Goal: Task Accomplishment & Management: Complete application form

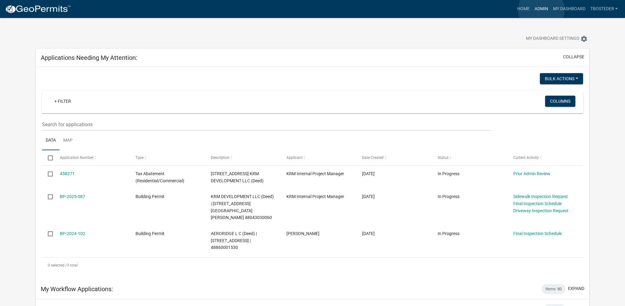
click at [542, 10] on link "Admin" at bounding box center [541, 9] width 19 height 12
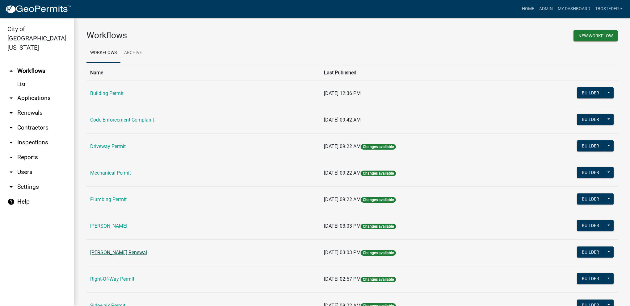
click at [147, 255] on link "[PERSON_NAME] Renewal" at bounding box center [118, 253] width 57 height 6
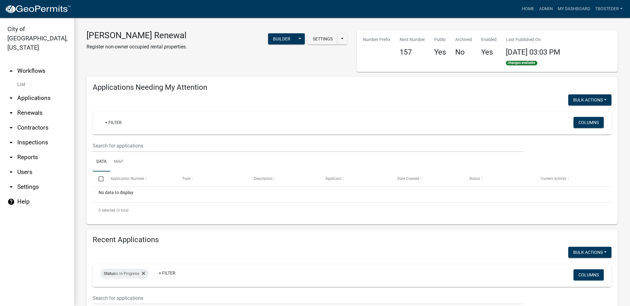
select select "1: 25"
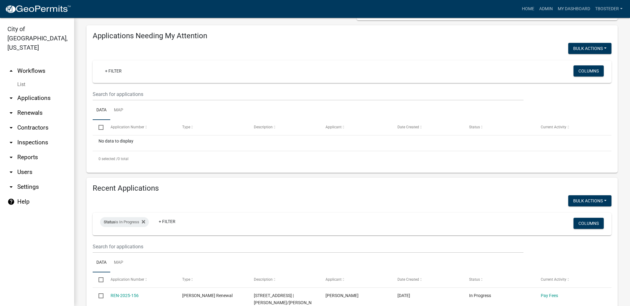
scroll to position [62, 0]
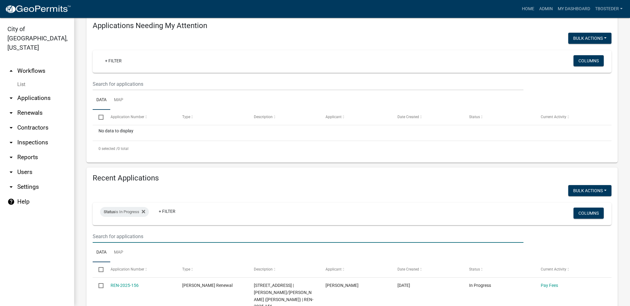
click at [148, 90] on input "text" at bounding box center [308, 84] width 431 height 13
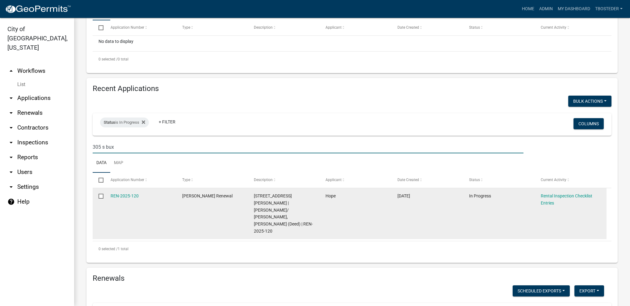
scroll to position [154, 0]
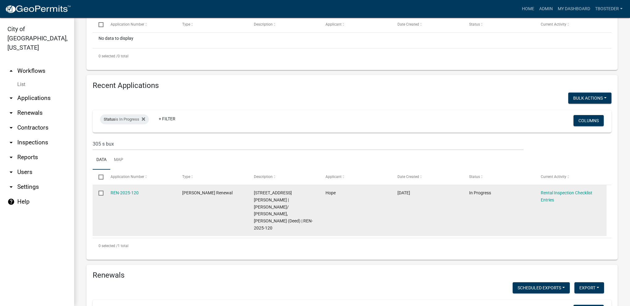
click at [329, 195] on span "Hope" at bounding box center [330, 192] width 10 height 5
copy span "Hope"
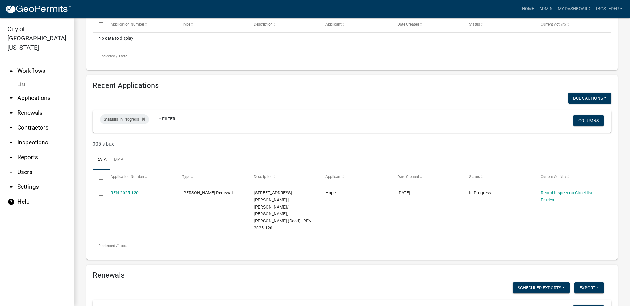
drag, startPoint x: 178, startPoint y: 144, endPoint x: 66, endPoint y: 137, distance: 112.0
click at [66, 137] on div "City of [GEOGRAPHIC_DATA], [US_STATE] arrow_drop_up Workflows List arrow_drop_d…" at bounding box center [315, 162] width 630 height 288
paste input "Hope"
type input "Hope"
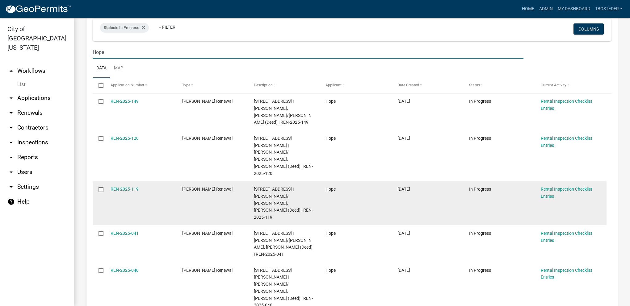
scroll to position [247, 0]
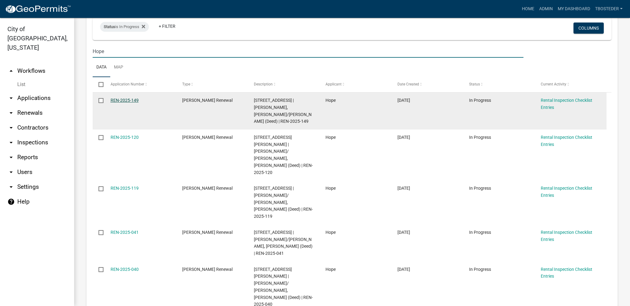
click at [122, 100] on link "REN-2025-149" at bounding box center [125, 100] width 28 height 5
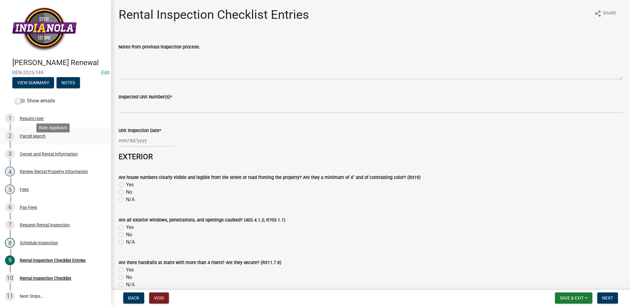
click at [39, 138] on div "Parcel search" at bounding box center [33, 136] width 26 height 4
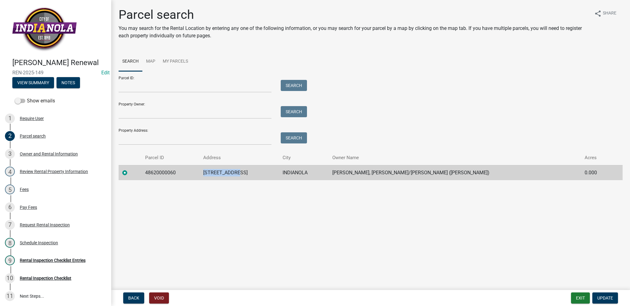
drag, startPoint x: 211, startPoint y: 171, endPoint x: 257, endPoint y: 173, distance: 45.4
click at [257, 173] on tr "48620000060 [STREET_ADDRESS] [PERSON_NAME], [PERSON_NAME]/[PERSON_NAME] (Deed) …" at bounding box center [371, 172] width 504 height 15
copy tr "[STREET_ADDRESS]"
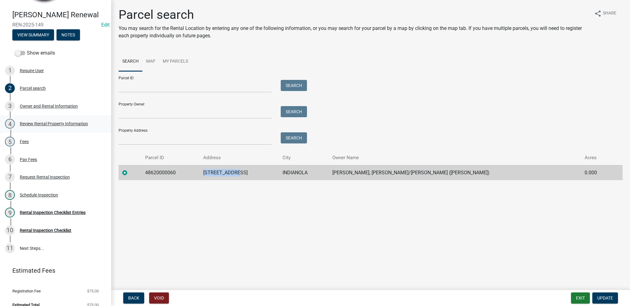
scroll to position [62, 0]
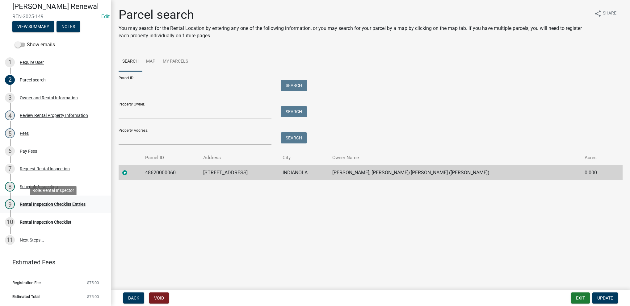
click at [59, 204] on div "9 Rental Inspection Checklist Entries" at bounding box center [53, 204] width 96 height 10
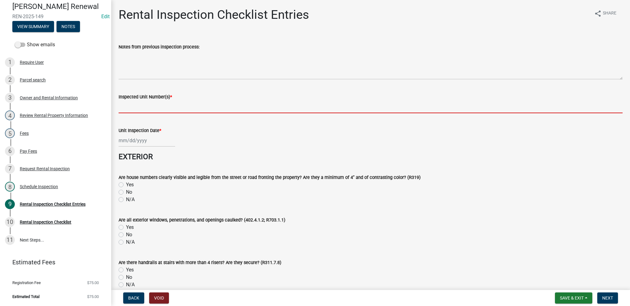
click at [157, 107] on input "Inspected Unit Number(s) *" at bounding box center [371, 107] width 504 height 13
paste input "[STREET_ADDRESS]"
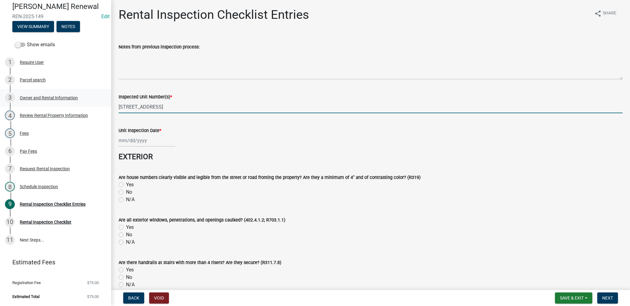
drag, startPoint x: 129, startPoint y: 106, endPoint x: 106, endPoint y: 100, distance: 23.9
click at [105, 100] on div "[PERSON_NAME] Renewal REN-2025-149 Edit View Summary Notes Show emails 1 Requir…" at bounding box center [315, 153] width 630 height 306
type input "[STREET_ADDRESS]"
select select "8"
select select "2025"
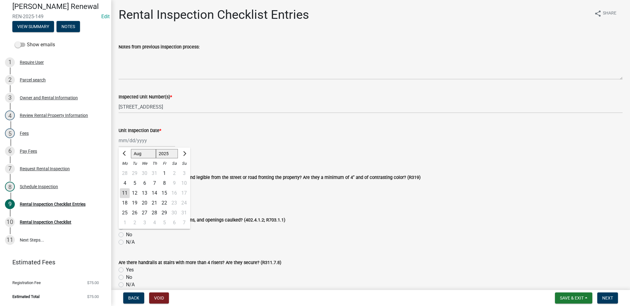
click at [145, 140] on div "[PERSON_NAME] Feb Mar Apr [PERSON_NAME][DATE] Oct Nov [DATE] 1526 1527 1528 152…" at bounding box center [147, 140] width 56 height 13
click at [125, 193] on div "11" at bounding box center [125, 193] width 10 height 10
type input "[DATE]"
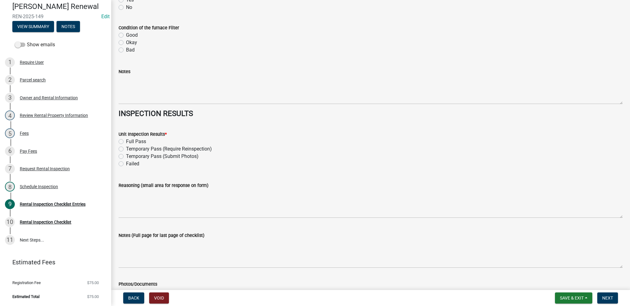
scroll to position [2655, 0]
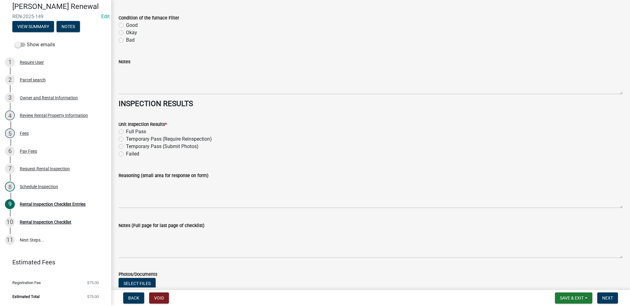
click at [126, 131] on label "Full Pass" at bounding box center [136, 131] width 20 height 7
click at [126, 131] on input "Full Pass" at bounding box center [128, 130] width 4 height 4
radio input "true"
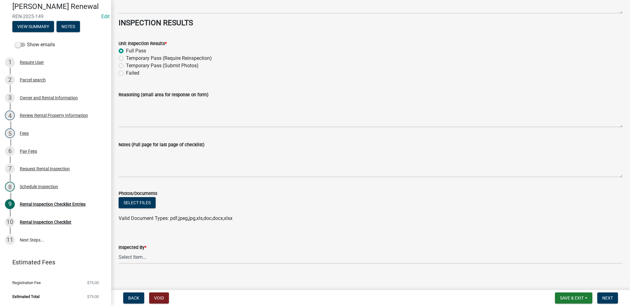
scroll to position [2742, 0]
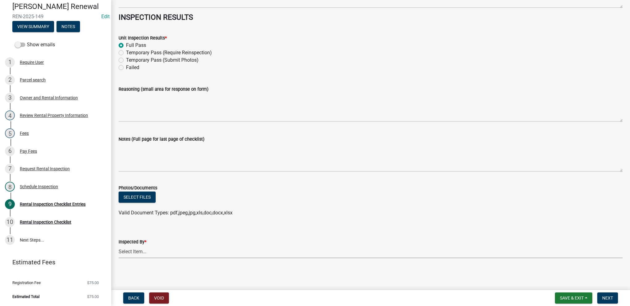
click at [131, 252] on select "Select Item... [PERSON_NAME] [PERSON_NAME] [PERSON_NAME] [PERSON_NAME]" at bounding box center [371, 252] width 504 height 13
click at [119, 246] on select "Select Item... [PERSON_NAME] [PERSON_NAME] [PERSON_NAME] [PERSON_NAME]" at bounding box center [371, 252] width 504 height 13
select select "3237a74e-59b5-424e-94fe-d72df491538c"
click at [607, 299] on span "Next" at bounding box center [607, 298] width 11 height 5
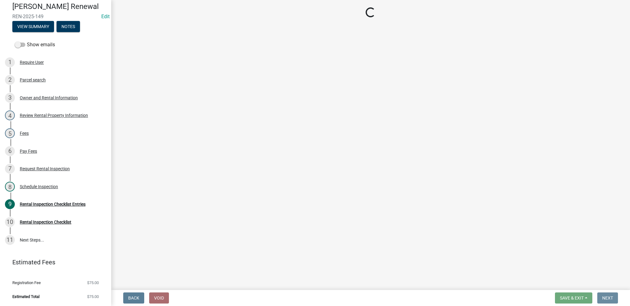
scroll to position [0, 0]
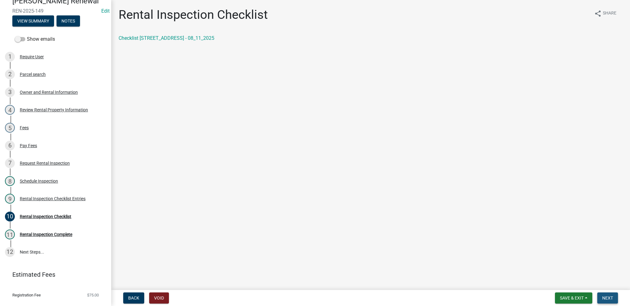
click at [609, 300] on span "Next" at bounding box center [607, 298] width 11 height 5
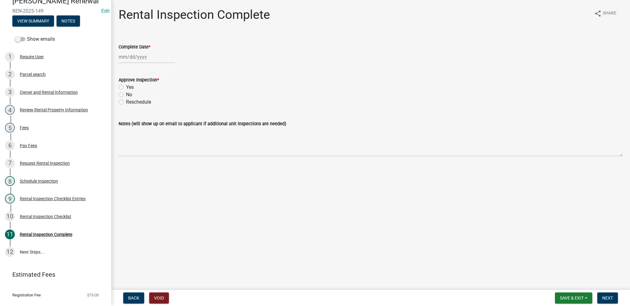
click at [145, 61] on div at bounding box center [147, 57] width 56 height 13
select select "8"
select select "2025"
click at [127, 113] on div "11" at bounding box center [125, 110] width 10 height 10
type input "[DATE]"
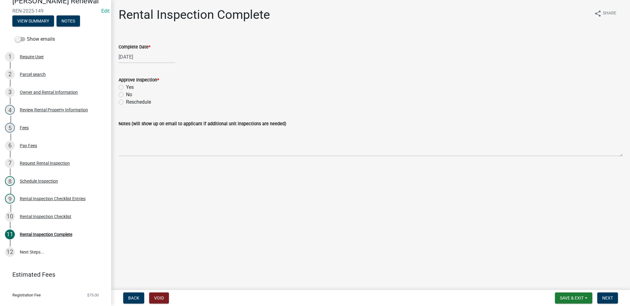
click at [126, 87] on label "Yes" at bounding box center [130, 87] width 8 height 7
click at [126, 87] on input "Yes" at bounding box center [128, 86] width 4 height 4
radio input "true"
click at [598, 298] on button "Next" at bounding box center [607, 298] width 21 height 11
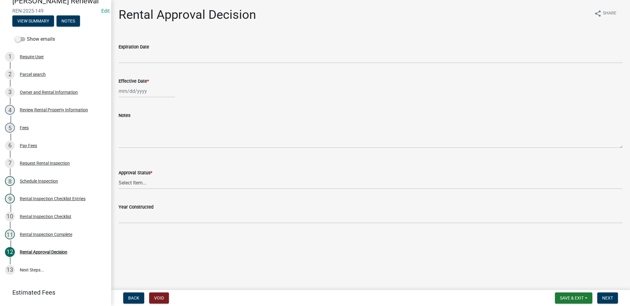
click at [155, 88] on div at bounding box center [147, 91] width 56 height 13
select select "8"
select select "2025"
click at [122, 144] on div "11" at bounding box center [125, 144] width 10 height 10
type input "[DATE]"
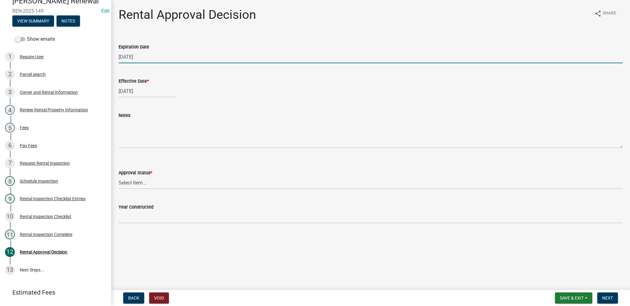
click at [146, 58] on input "[DATE]" at bounding box center [371, 57] width 504 height 13
type input "[DATE]"
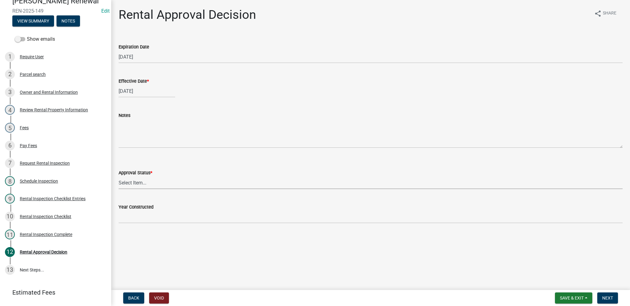
click at [145, 187] on select "Select Item... Approved Denied" at bounding box center [371, 183] width 504 height 13
click at [119, 177] on select "Select Item... Approved Denied" at bounding box center [371, 183] width 504 height 13
select select "4b86b809-39dd-4c68-9f3d-fdb3e7050482"
click at [604, 300] on span "Next" at bounding box center [607, 298] width 11 height 5
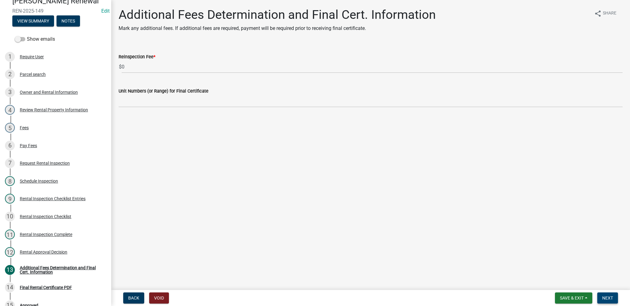
click at [611, 295] on button "Next" at bounding box center [607, 298] width 21 height 11
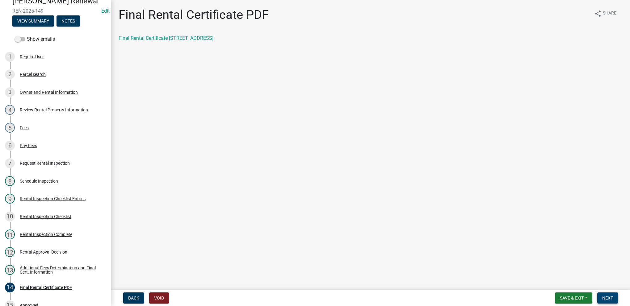
click at [605, 297] on span "Next" at bounding box center [607, 298] width 11 height 5
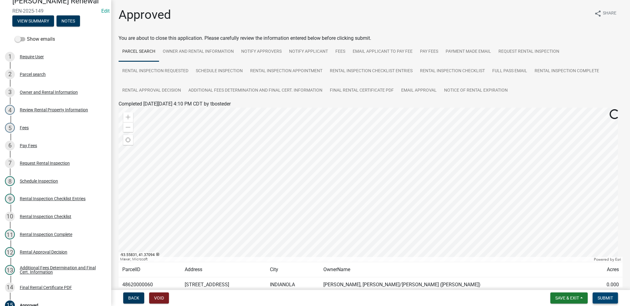
click at [608, 300] on span "Submit" at bounding box center [604, 298] width 15 height 5
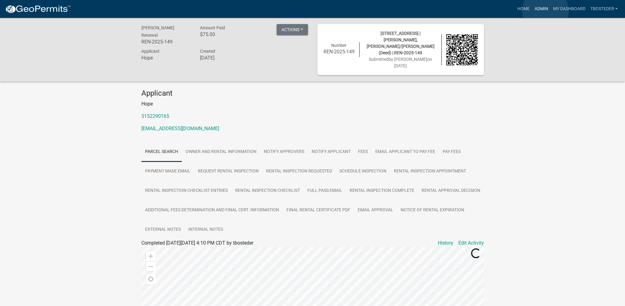
click at [546, 11] on link "Admin" at bounding box center [541, 9] width 19 height 12
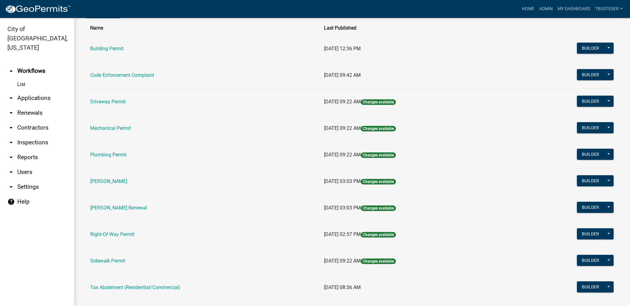
scroll to position [62, 0]
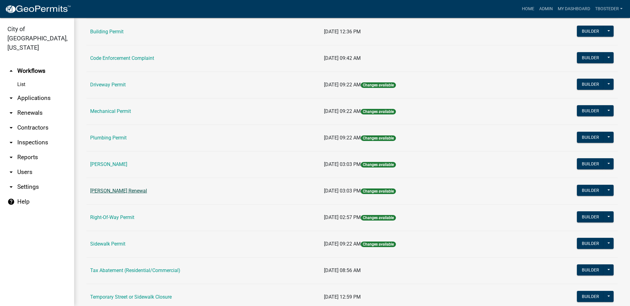
click at [128, 188] on link "[PERSON_NAME] Renewal" at bounding box center [118, 191] width 57 height 6
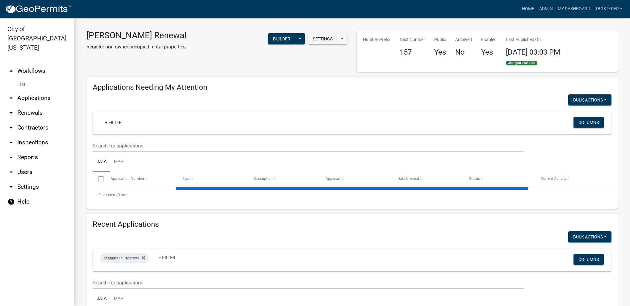
select select "1: 25"
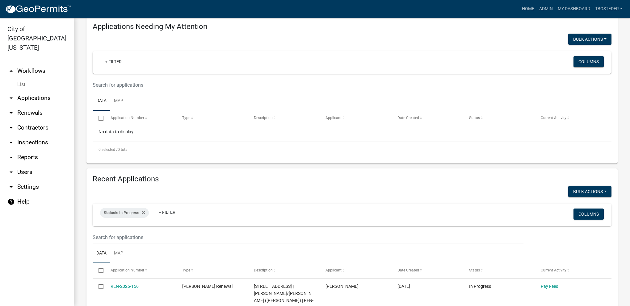
scroll to position [93, 0]
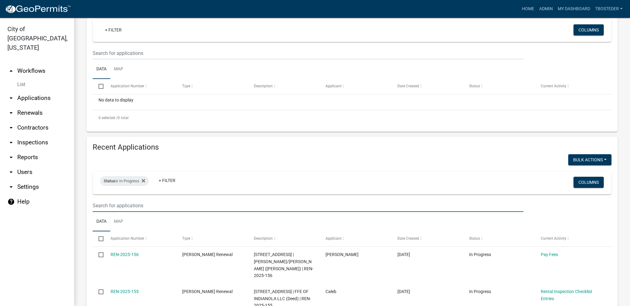
click at [120, 209] on input "text" at bounding box center [308, 205] width 431 height 13
type input "hope"
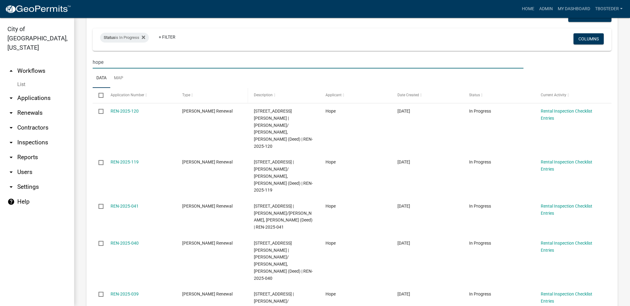
scroll to position [247, 0]
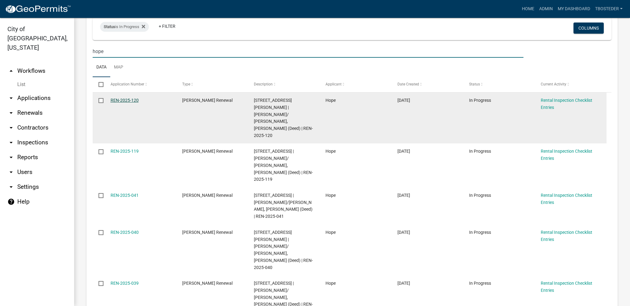
click at [116, 102] on link "REN-2025-120" at bounding box center [125, 100] width 28 height 5
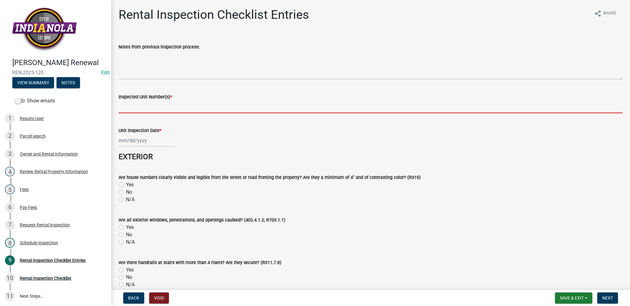
click at [155, 111] on input "Inspected Unit Number(s) *" at bounding box center [371, 107] width 504 height 13
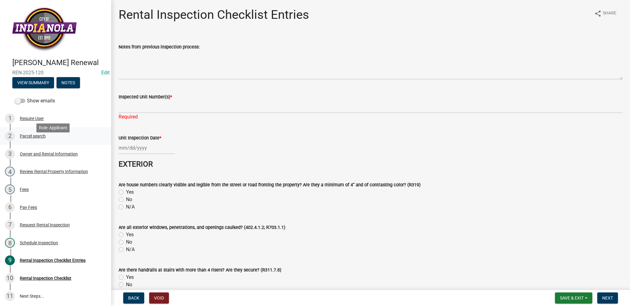
click at [55, 141] on div "2 Parcel search" at bounding box center [53, 136] width 96 height 10
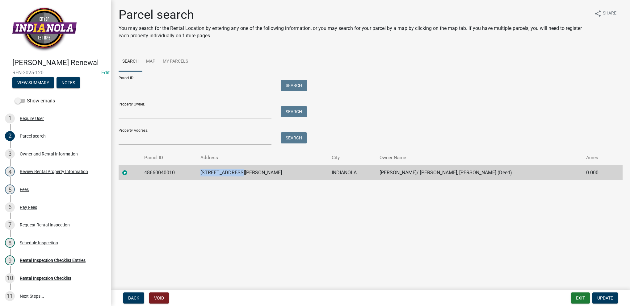
drag, startPoint x: 215, startPoint y: 173, endPoint x: 269, endPoint y: 172, distance: 53.7
click at [269, 172] on tr "48660040010 305 S [PERSON_NAME] ST INDIANOLA [PERSON_NAME]/ [PERSON_NAME], [PER…" at bounding box center [371, 172] width 504 height 15
drag, startPoint x: 269, startPoint y: 172, endPoint x: 256, endPoint y: 172, distance: 13.3
copy tr "[STREET_ADDRESS][PERSON_NAME]"
click at [58, 266] on div "9 Rental Inspection Checklist Entries" at bounding box center [53, 261] width 96 height 10
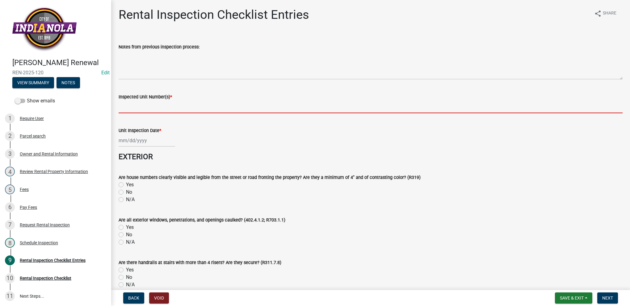
click at [162, 107] on input "Inspected Unit Number(s) *" at bounding box center [371, 107] width 504 height 13
paste input "[STREET_ADDRESS][PERSON_NAME]"
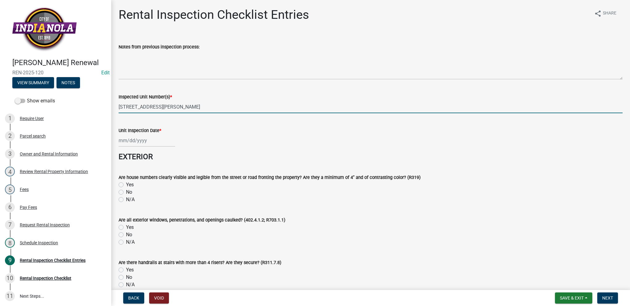
drag, startPoint x: 129, startPoint y: 105, endPoint x: 107, endPoint y: 101, distance: 22.0
click at [107, 101] on div "[PERSON_NAME] Renewal REN-2025-120 Edit View Summary Notes Show emails 1 Requir…" at bounding box center [315, 153] width 630 height 306
type input "[STREET_ADDRESS][PERSON_NAME]"
select select "8"
select select "2025"
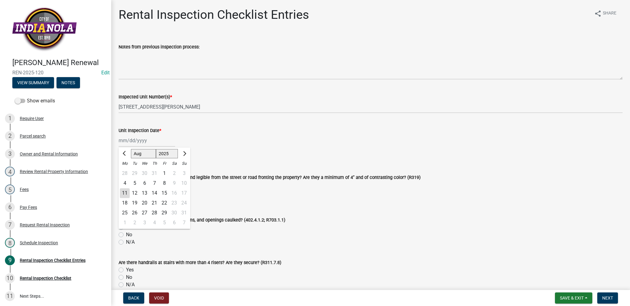
click at [140, 137] on div "[PERSON_NAME] Feb Mar Apr [PERSON_NAME][DATE] Oct Nov [DATE] 1526 1527 1528 152…" at bounding box center [147, 140] width 56 height 13
click at [125, 190] on div "11" at bounding box center [125, 193] width 10 height 10
type input "[DATE]"
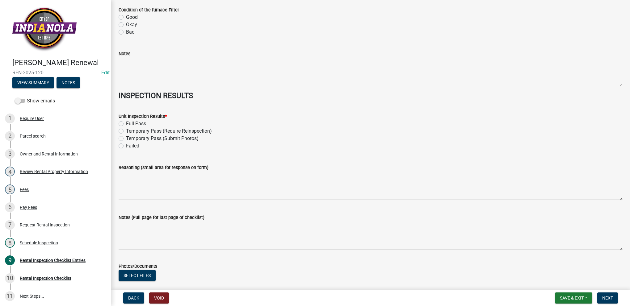
scroll to position [2649, 0]
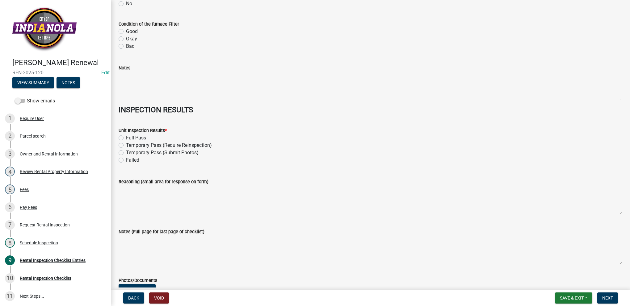
click at [126, 137] on label "Full Pass" at bounding box center [136, 137] width 20 height 7
click at [126, 137] on input "Full Pass" at bounding box center [128, 136] width 4 height 4
radio input "true"
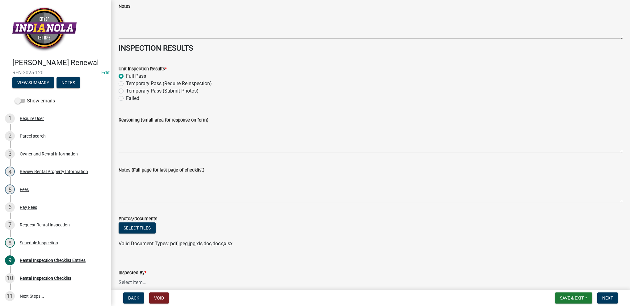
scroll to position [2742, 0]
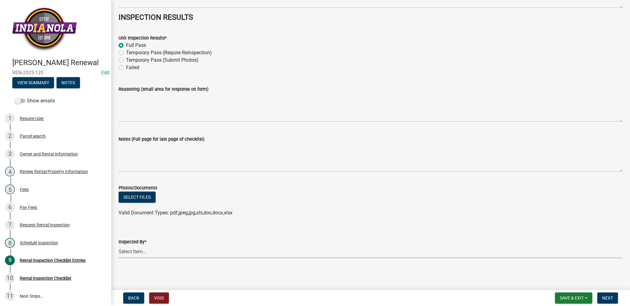
click at [161, 257] on select "Select Item... [PERSON_NAME] [PERSON_NAME] [PERSON_NAME] [PERSON_NAME]" at bounding box center [371, 252] width 504 height 13
click at [119, 246] on select "Select Item... [PERSON_NAME] [PERSON_NAME] [PERSON_NAME] [PERSON_NAME]" at bounding box center [371, 252] width 504 height 13
select select "3237a74e-59b5-424e-94fe-d72df491538c"
click at [604, 299] on span "Next" at bounding box center [607, 298] width 11 height 5
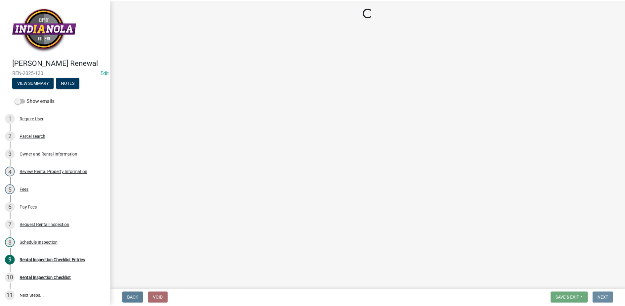
scroll to position [0, 0]
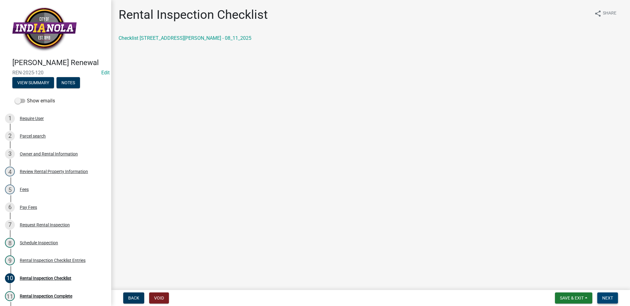
click at [609, 299] on span "Next" at bounding box center [607, 298] width 11 height 5
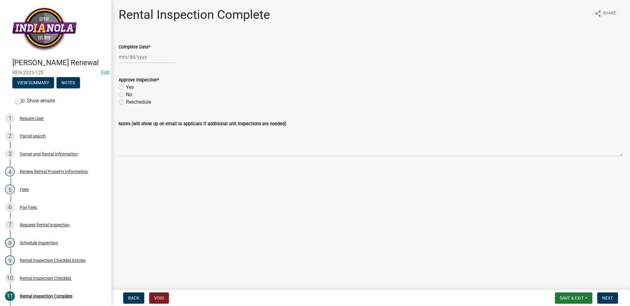
click at [160, 57] on div at bounding box center [147, 57] width 56 height 13
select select "8"
select select "2025"
click at [124, 108] on div "11" at bounding box center [125, 110] width 10 height 10
type input "[DATE]"
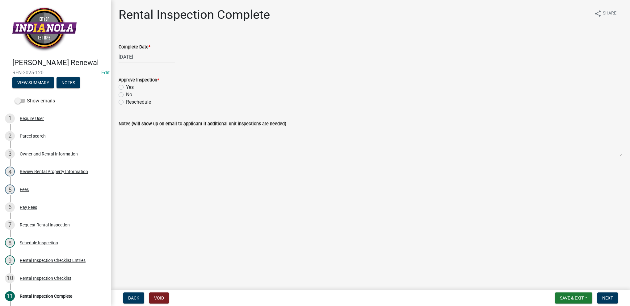
click at [126, 88] on label "Yes" at bounding box center [130, 87] width 8 height 7
click at [126, 88] on input "Yes" at bounding box center [128, 86] width 4 height 4
radio input "true"
click at [605, 298] on span "Next" at bounding box center [607, 298] width 11 height 5
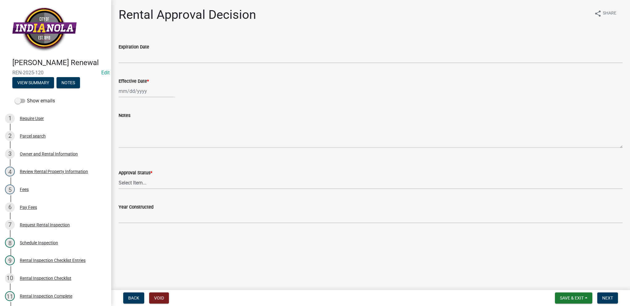
click at [156, 95] on div at bounding box center [147, 91] width 56 height 13
select select "8"
select select "2025"
click at [127, 140] on div "11" at bounding box center [125, 144] width 10 height 10
type input "[DATE]"
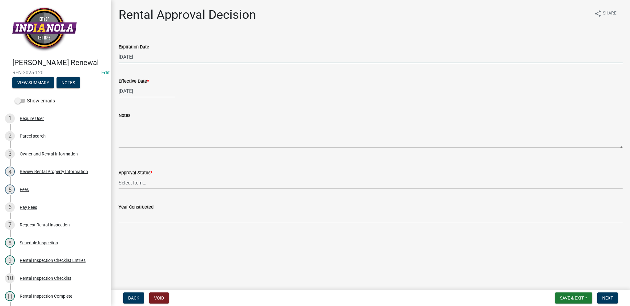
click at [146, 59] on input "[DATE]" at bounding box center [371, 57] width 504 height 13
type input "[DATE]"
drag, startPoint x: 140, startPoint y: 177, endPoint x: 135, endPoint y: 190, distance: 14.0
click at [140, 177] on select "Select Item... Approved Denied" at bounding box center [371, 183] width 504 height 13
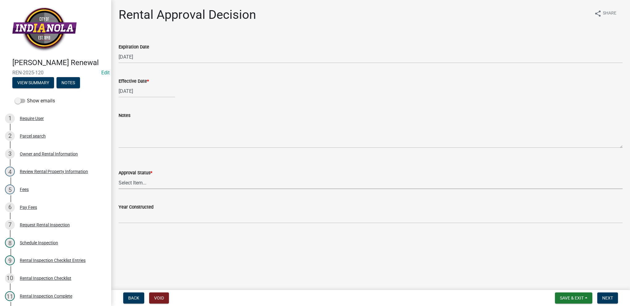
click at [132, 180] on select "Select Item... Approved Denied" at bounding box center [371, 183] width 504 height 13
click at [119, 177] on select "Select Item... Approved Denied" at bounding box center [371, 183] width 504 height 13
select select "4b86b809-39dd-4c68-9f3d-fdb3e7050482"
click at [606, 297] on span "Next" at bounding box center [607, 298] width 11 height 5
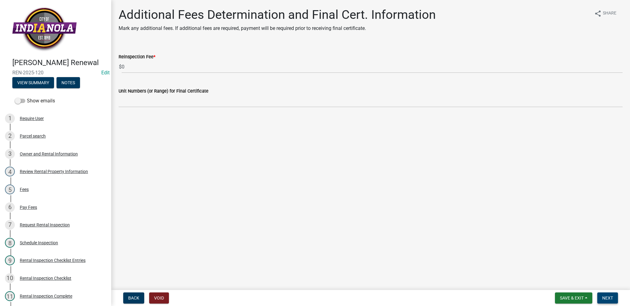
click at [611, 301] on button "Next" at bounding box center [607, 298] width 21 height 11
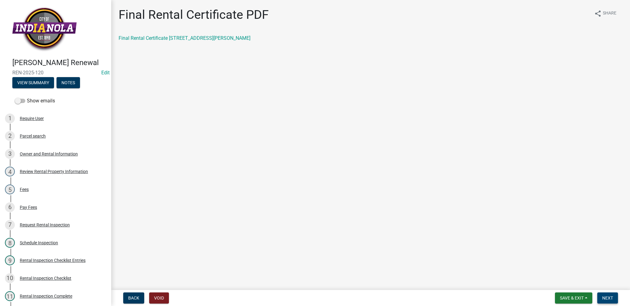
click at [603, 297] on span "Next" at bounding box center [607, 298] width 11 height 5
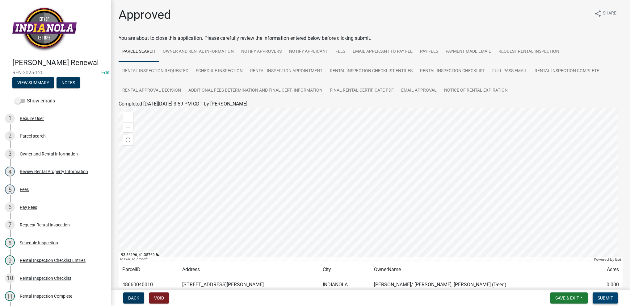
click at [614, 295] on button "Submit" at bounding box center [604, 298] width 25 height 11
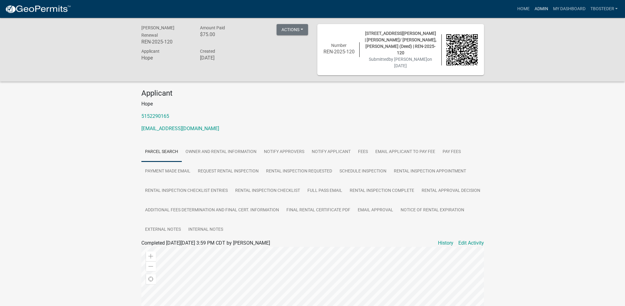
click at [535, 6] on link "Admin" at bounding box center [541, 9] width 19 height 12
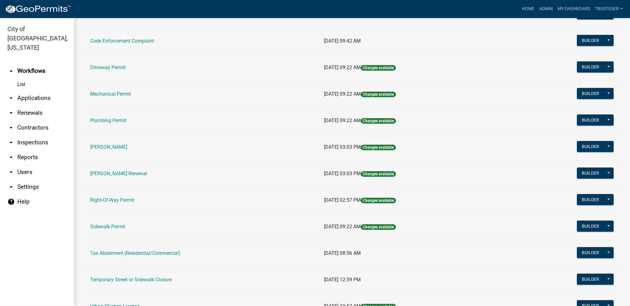
scroll to position [93, 0]
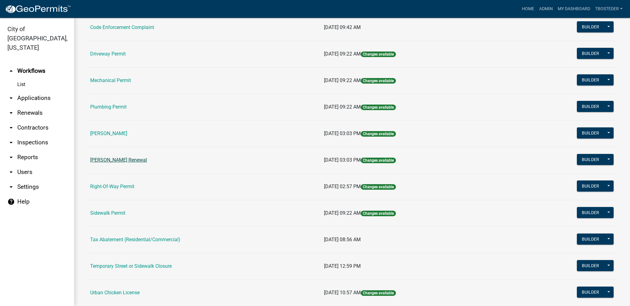
click at [141, 161] on link "[PERSON_NAME] Renewal" at bounding box center [118, 160] width 57 height 6
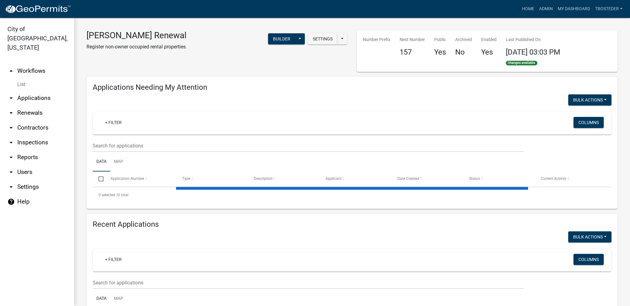
select select "1: 25"
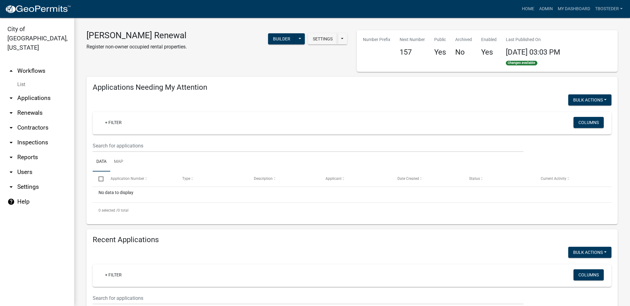
scroll to position [62, 0]
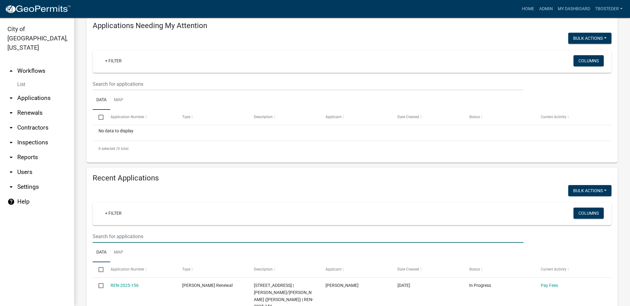
click at [178, 90] on input "text" at bounding box center [308, 84] width 431 height 13
type input "hope"
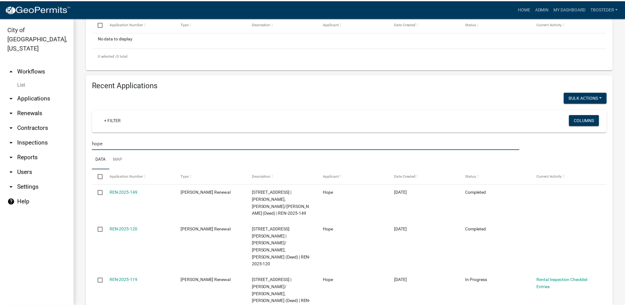
scroll to position [154, 0]
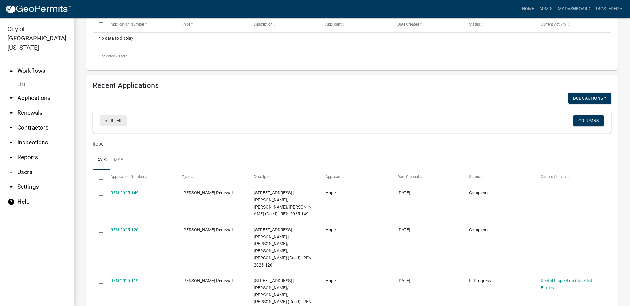
click at [119, 123] on link "+ Filter" at bounding box center [113, 120] width 27 height 11
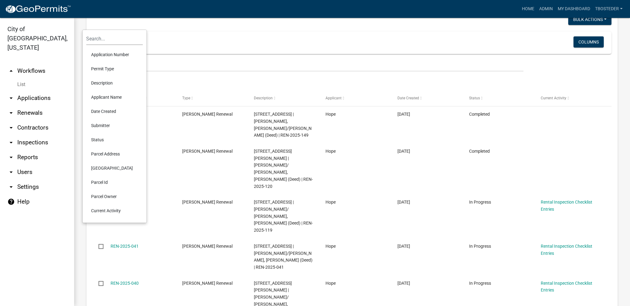
scroll to position [278, 0]
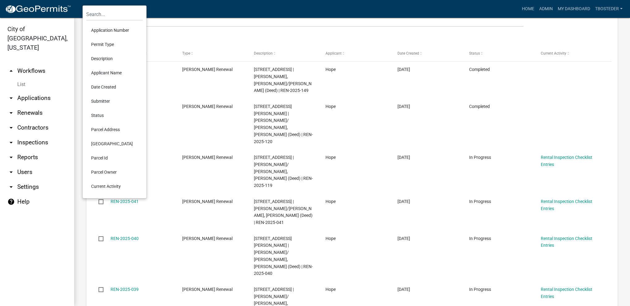
click at [111, 115] on li "Status" at bounding box center [114, 115] width 56 height 14
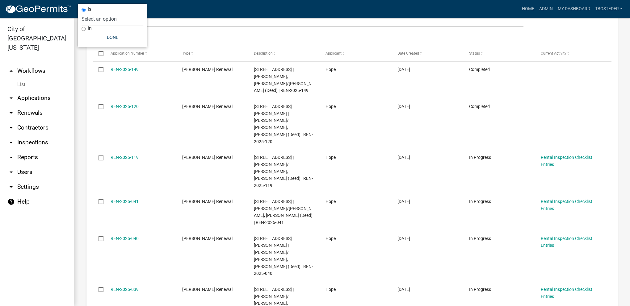
click at [100, 21] on select "Select an option Not Started In Progress Completed Voided Rejected Discarded" at bounding box center [113, 19] width 62 height 13
select select "1"
click at [94, 13] on select "Select an option Not Started In Progress Completed Voided Rejected Discarded" at bounding box center [113, 19] width 62 height 13
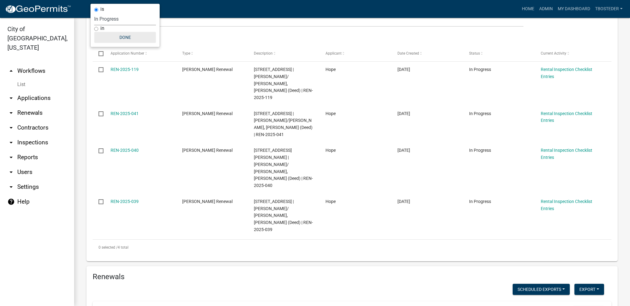
click at [120, 40] on button "Done" at bounding box center [125, 37] width 62 height 11
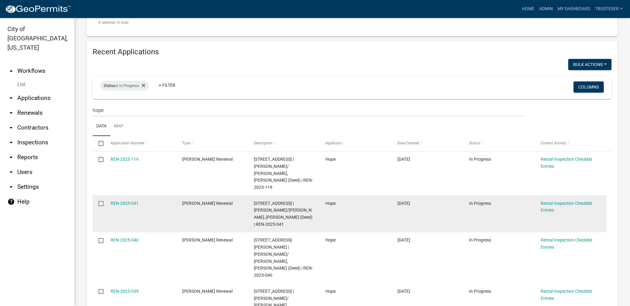
scroll to position [185, 0]
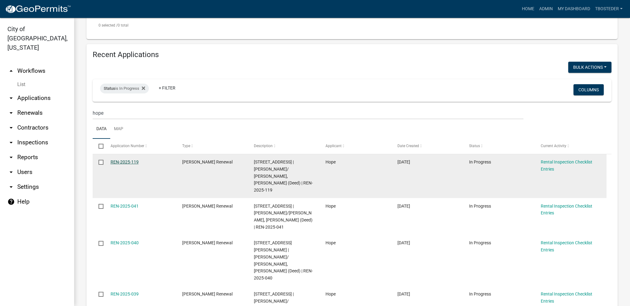
click at [126, 160] on link "REN-2025-119" at bounding box center [125, 162] width 28 height 5
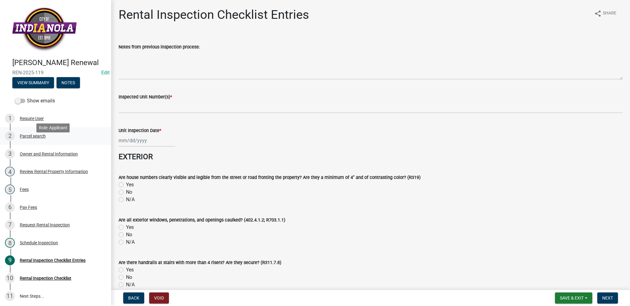
click at [35, 141] on div "2 Parcel search" at bounding box center [53, 136] width 96 height 10
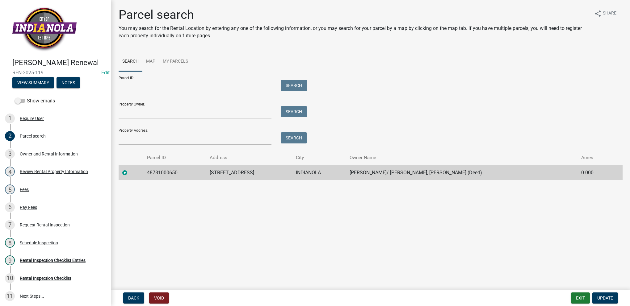
drag, startPoint x: 241, startPoint y: 178, endPoint x: 265, endPoint y: 175, distance: 24.2
click at [265, 175] on tr "48781000650 [STREET_ADDRESS] INDIANOLA [PERSON_NAME]/ [PERSON_NAME], [PERSON_NA…" at bounding box center [371, 172] width 504 height 15
drag, startPoint x: 265, startPoint y: 175, endPoint x: 261, endPoint y: 174, distance: 4.2
copy tr "[STREET_ADDRESS]"
click at [56, 263] on div "Rental Inspection Checklist Entries" at bounding box center [53, 260] width 66 height 4
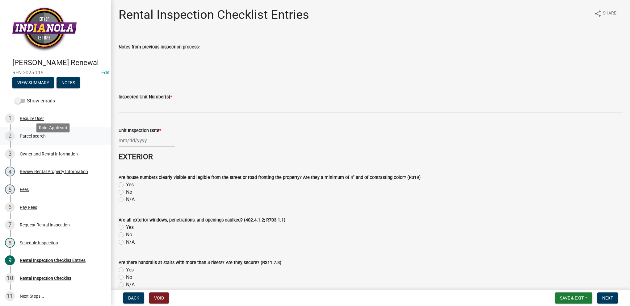
click at [19, 141] on div "2 Parcel search" at bounding box center [53, 136] width 96 height 10
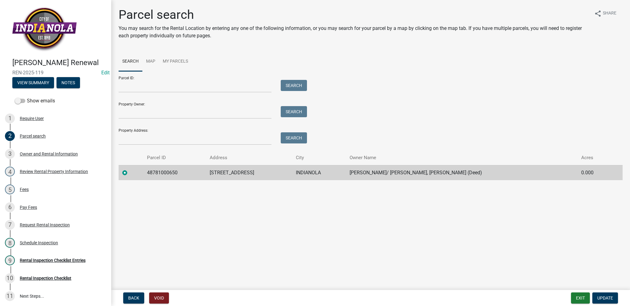
drag, startPoint x: 210, startPoint y: 175, endPoint x: 275, endPoint y: 175, distance: 65.5
click at [275, 175] on tr "48781000650 [STREET_ADDRESS] INDIANOLA [PERSON_NAME]/ [PERSON_NAME], [PERSON_NA…" at bounding box center [371, 172] width 504 height 15
drag, startPoint x: 275, startPoint y: 175, endPoint x: 255, endPoint y: 174, distance: 20.1
copy tr "[STREET_ADDRESS]"
click at [31, 263] on div "Rental Inspection Checklist Entries" at bounding box center [53, 260] width 66 height 4
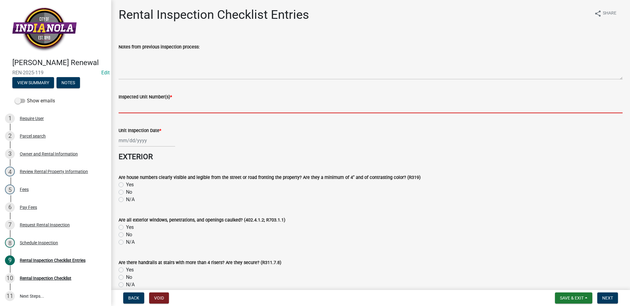
click at [159, 112] on input "Inspected Unit Number(s) *" at bounding box center [371, 107] width 504 height 13
paste input "[STREET_ADDRESS]"
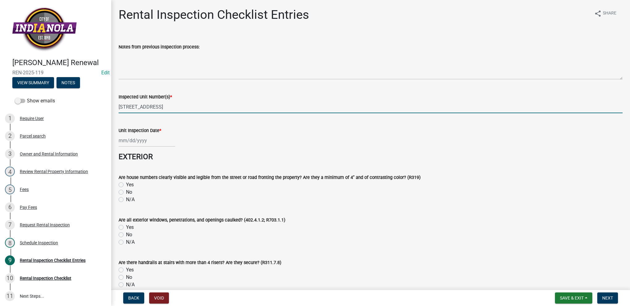
type input "[STREET_ADDRESS]"
select select "8"
select select "2025"
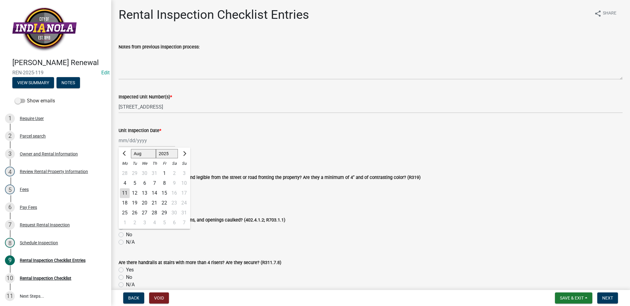
click at [157, 137] on div "[PERSON_NAME] Feb Mar Apr [PERSON_NAME][DATE] Oct Nov [DATE] 1526 1527 1528 152…" at bounding box center [147, 140] width 56 height 13
click at [128, 191] on div "11" at bounding box center [125, 193] width 10 height 10
type input "[DATE]"
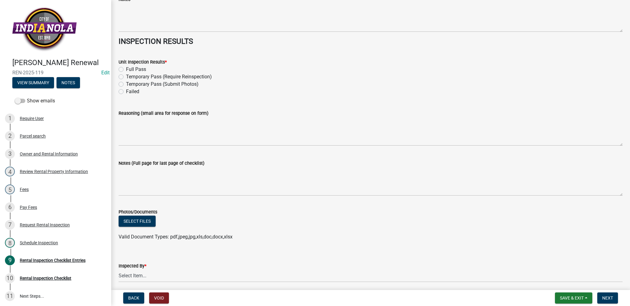
scroll to position [2742, 0]
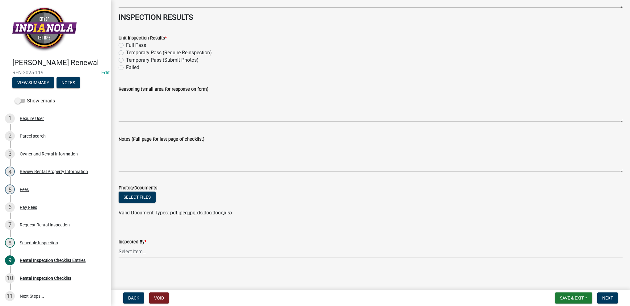
click at [126, 44] on label "Full Pass" at bounding box center [136, 45] width 20 height 7
click at [126, 44] on input "Full Pass" at bounding box center [128, 44] width 4 height 4
radio input "true"
drag, startPoint x: 151, startPoint y: 253, endPoint x: 151, endPoint y: 258, distance: 4.9
click at [151, 253] on select "Select Item... [PERSON_NAME] [PERSON_NAME] [PERSON_NAME] [PERSON_NAME]" at bounding box center [371, 252] width 504 height 13
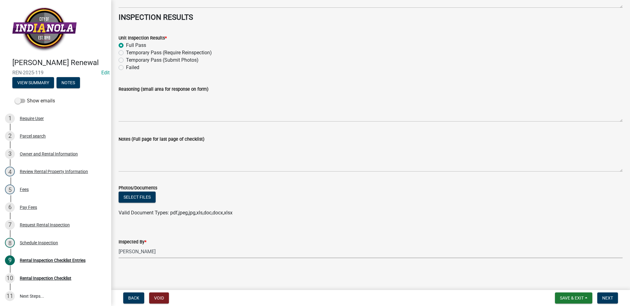
click at [119, 246] on select "Select Item... [PERSON_NAME] [PERSON_NAME] [PERSON_NAME] [PERSON_NAME]" at bounding box center [371, 252] width 504 height 13
select select "3237a74e-59b5-424e-94fe-d72df491538c"
click at [605, 298] on span "Next" at bounding box center [607, 298] width 11 height 5
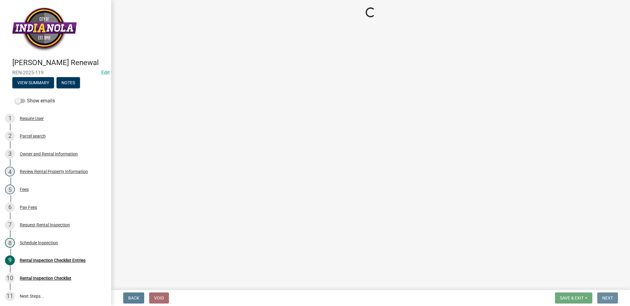
scroll to position [0, 0]
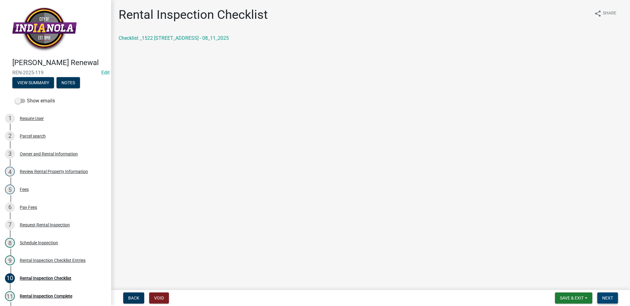
click at [600, 297] on button "Next" at bounding box center [607, 298] width 21 height 11
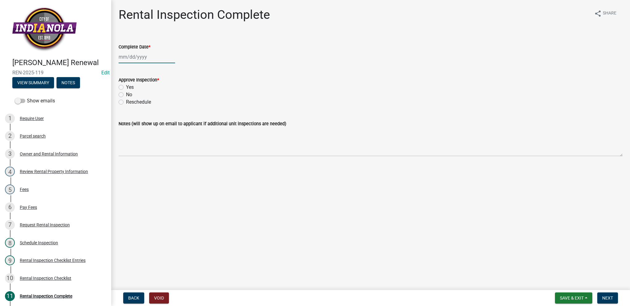
click at [128, 56] on div at bounding box center [147, 57] width 56 height 13
select select "8"
select select "2025"
click at [126, 108] on div "11" at bounding box center [125, 110] width 10 height 10
type input "[DATE]"
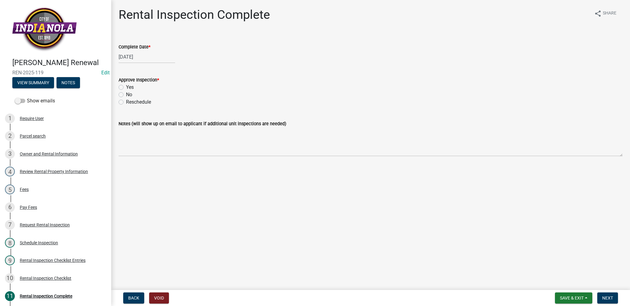
click at [126, 86] on label "Yes" at bounding box center [130, 87] width 8 height 7
click at [126, 86] on input "Yes" at bounding box center [128, 86] width 4 height 4
radio input "true"
click at [605, 296] on span "Next" at bounding box center [607, 298] width 11 height 5
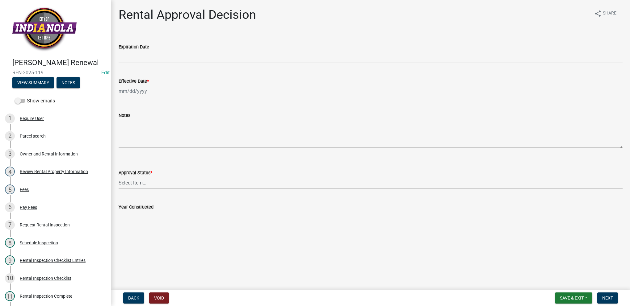
click at [131, 89] on div at bounding box center [147, 91] width 56 height 13
select select "8"
select select "2025"
click at [128, 145] on div "11" at bounding box center [125, 144] width 10 height 10
type input "[DATE]"
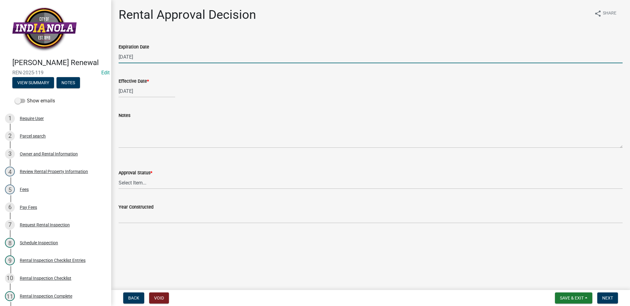
click at [145, 58] on input "[DATE]" at bounding box center [371, 57] width 504 height 13
type input "[DATE]"
click at [144, 181] on select "Select Item... Approved Denied" at bounding box center [371, 183] width 504 height 13
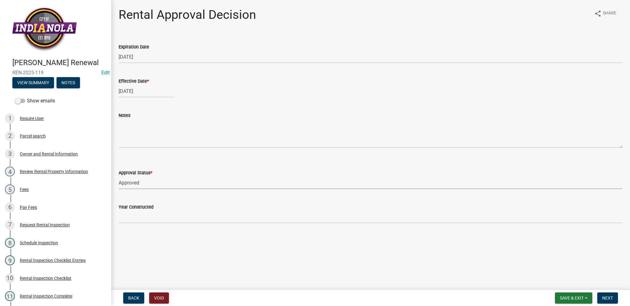
click at [119, 177] on select "Select Item... Approved Denied" at bounding box center [371, 183] width 504 height 13
select select "4b86b809-39dd-4c68-9f3d-fdb3e7050482"
click at [602, 299] on span "Next" at bounding box center [607, 298] width 11 height 5
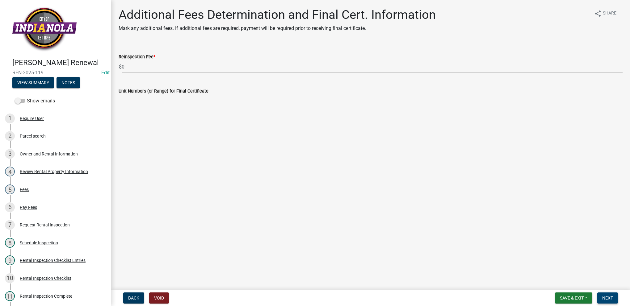
click at [611, 298] on span "Next" at bounding box center [607, 298] width 11 height 5
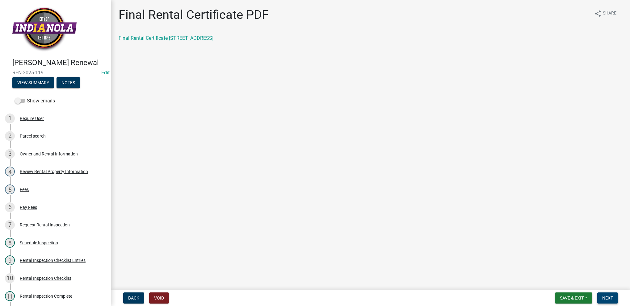
click at [611, 298] on span "Next" at bounding box center [607, 298] width 11 height 5
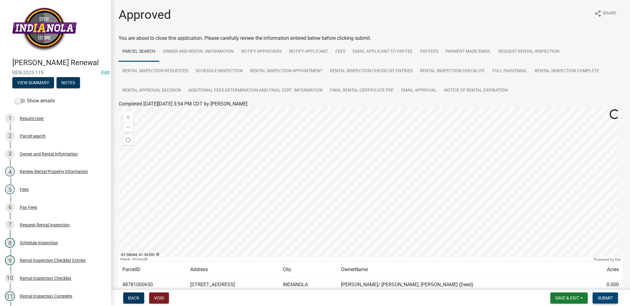
click at [609, 301] on button "Submit" at bounding box center [604, 298] width 25 height 11
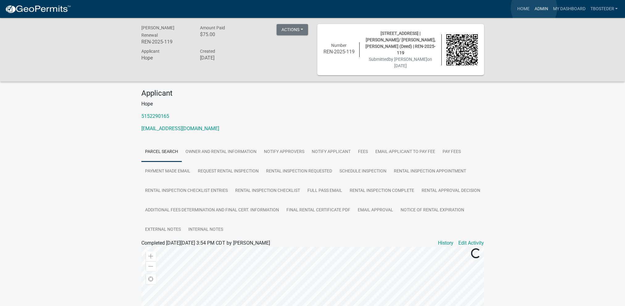
click at [534, 8] on link "Admin" at bounding box center [541, 9] width 19 height 12
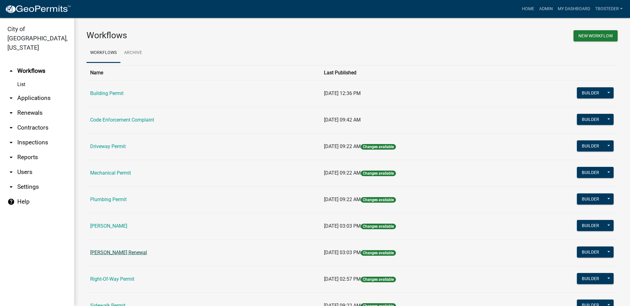
click at [147, 250] on link "[PERSON_NAME] Renewal" at bounding box center [118, 253] width 57 height 6
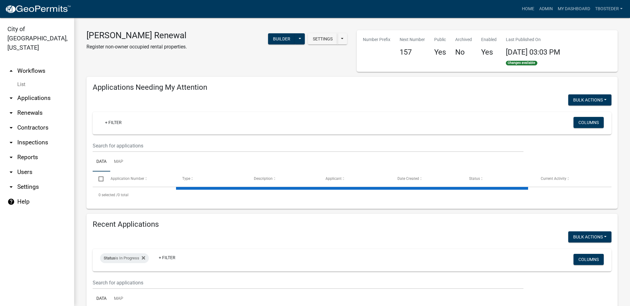
select select "1: 25"
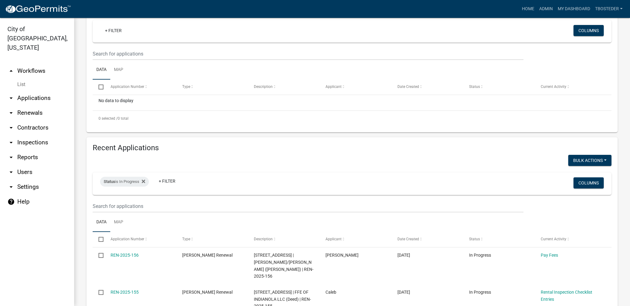
scroll to position [93, 0]
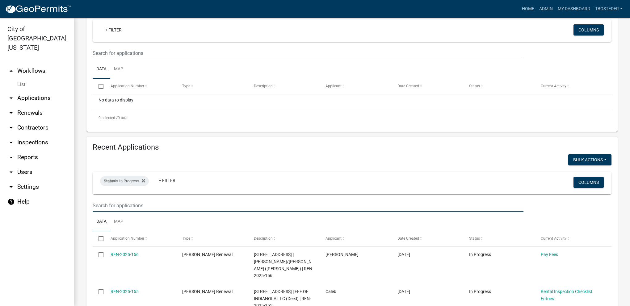
click at [156, 60] on input "text" at bounding box center [308, 53] width 431 height 13
type input "hope"
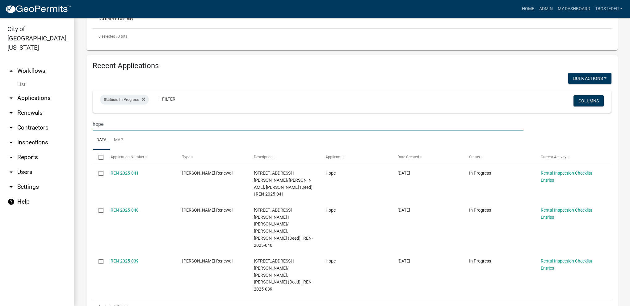
scroll to position [216, 0]
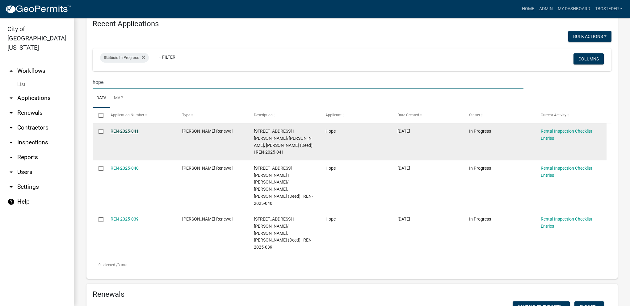
click at [127, 132] on link "REN-2025-041" at bounding box center [125, 131] width 28 height 5
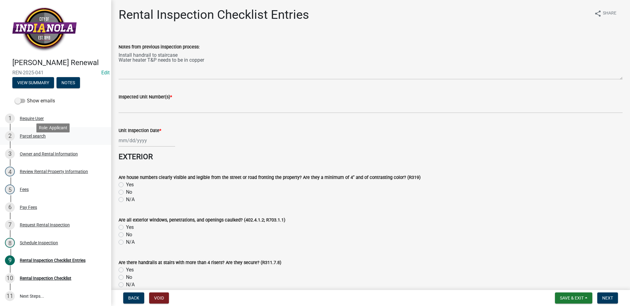
click at [71, 141] on div "2 Parcel search" at bounding box center [53, 136] width 96 height 10
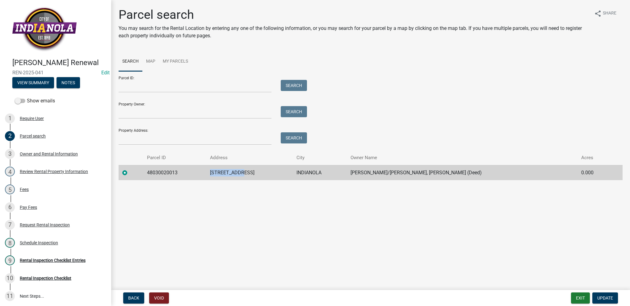
drag, startPoint x: 211, startPoint y: 170, endPoint x: 282, endPoint y: 172, distance: 70.1
click at [282, 172] on tr "48030020013 511 N 1ST ST INDIANOLA [PERSON_NAME] S/[PERSON_NAME], [PERSON_NAME]…" at bounding box center [371, 172] width 504 height 15
drag, startPoint x: 282, startPoint y: 172, endPoint x: 245, endPoint y: 171, distance: 36.4
copy tr "[STREET_ADDRESS]"
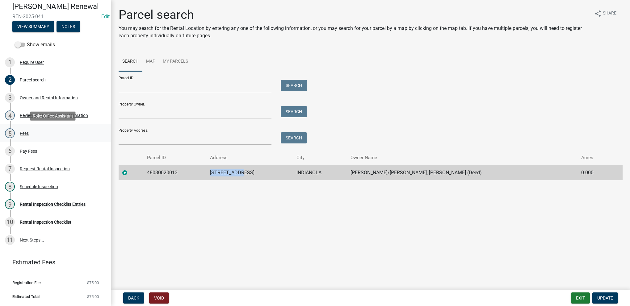
scroll to position [65, 0]
click at [85, 205] on div "Rental Inspection Checklist Entries" at bounding box center [53, 204] width 66 height 4
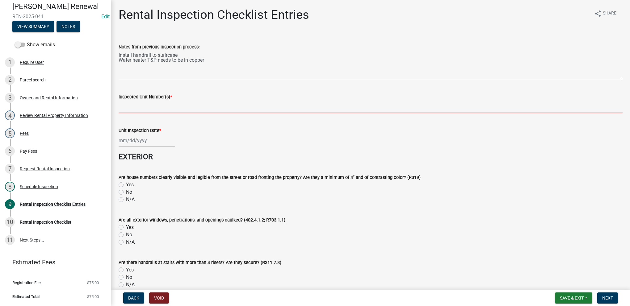
click at [142, 106] on input "Inspected Unit Number(s) *" at bounding box center [371, 107] width 504 height 13
paste input "[STREET_ADDRESS]"
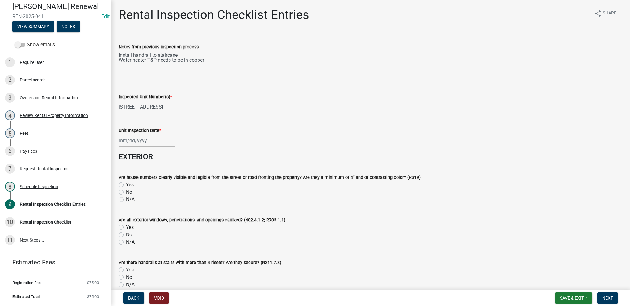
type input "[STREET_ADDRESS]"
click at [136, 141] on div at bounding box center [147, 140] width 56 height 13
select select "8"
select select "2025"
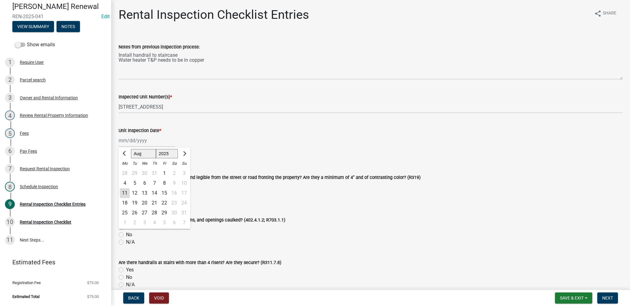
click at [124, 194] on div "11" at bounding box center [125, 193] width 10 height 10
type input "[DATE]"
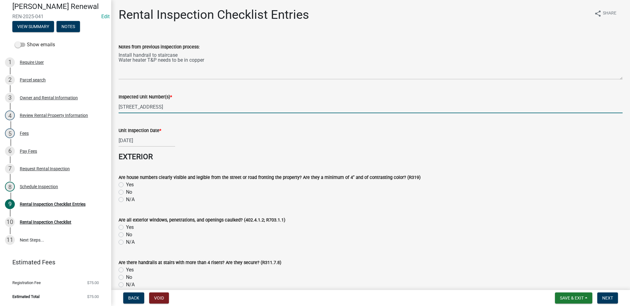
drag, startPoint x: 126, startPoint y: 106, endPoint x: 109, endPoint y: 100, distance: 18.5
click at [109, 100] on div "[PERSON_NAME] Renewal REN-2025-041 Edit View Summary Notes Show emails 1 Requir…" at bounding box center [315, 153] width 630 height 306
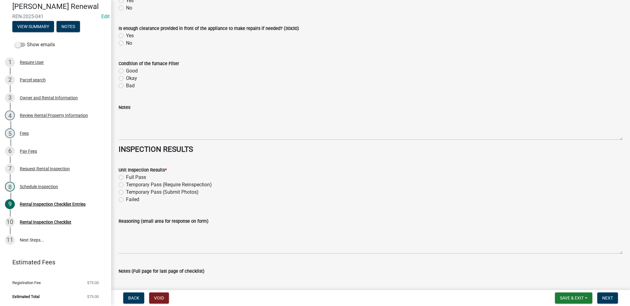
scroll to position [2624, 0]
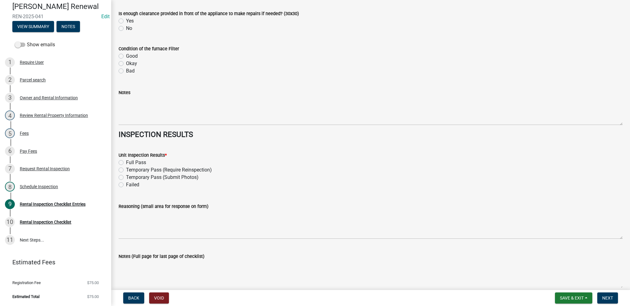
type input "[STREET_ADDRESS]"
click at [126, 163] on label "Full Pass" at bounding box center [136, 162] width 20 height 7
click at [126, 163] on input "Full Pass" at bounding box center [128, 161] width 4 height 4
radio input "true"
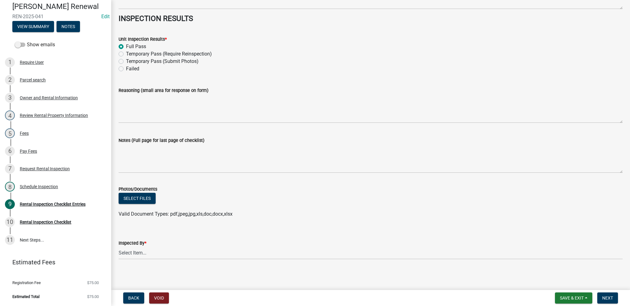
scroll to position [2742, 0]
click at [138, 255] on select "Select Item... [PERSON_NAME] [PERSON_NAME] [PERSON_NAME] [PERSON_NAME]" at bounding box center [371, 252] width 504 height 13
click at [119, 246] on select "Select Item... [PERSON_NAME] [PERSON_NAME] [PERSON_NAME] [PERSON_NAME]" at bounding box center [371, 252] width 504 height 13
select select "3237a74e-59b5-424e-94fe-d72df491538c"
click at [605, 300] on span "Next" at bounding box center [607, 298] width 11 height 5
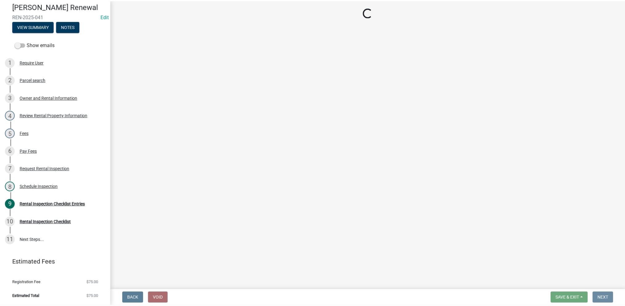
scroll to position [0, 0]
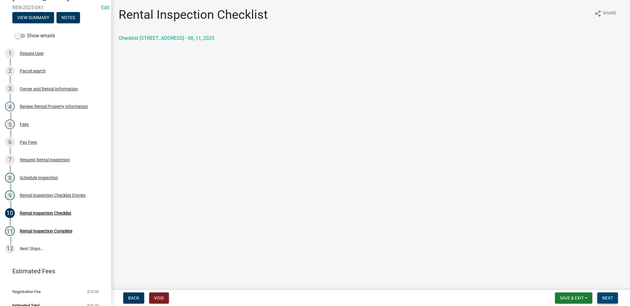
click at [610, 299] on span "Next" at bounding box center [607, 298] width 11 height 5
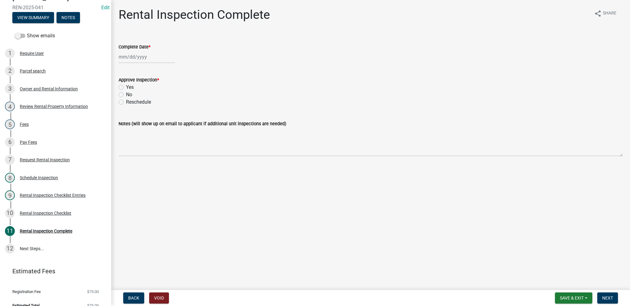
click at [129, 58] on div at bounding box center [147, 57] width 56 height 13
select select "8"
select select "2025"
click at [123, 106] on div "11" at bounding box center [125, 110] width 10 height 10
type input "[DATE]"
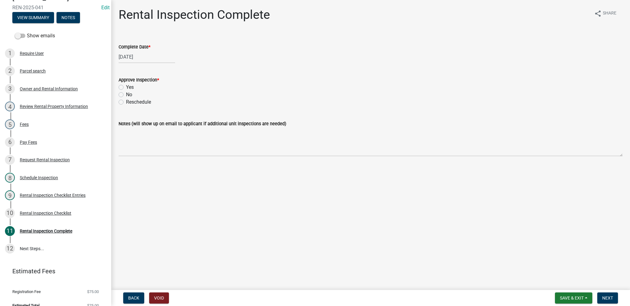
click at [126, 88] on label "Yes" at bounding box center [130, 87] width 8 height 7
click at [126, 88] on input "Yes" at bounding box center [128, 86] width 4 height 4
radio input "true"
click at [613, 299] on button "Next" at bounding box center [607, 298] width 21 height 11
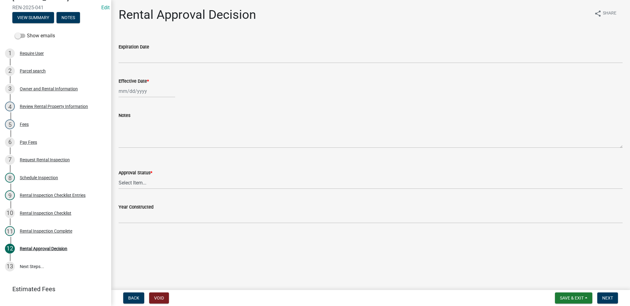
click at [136, 91] on div at bounding box center [147, 91] width 56 height 13
select select "8"
select select "2025"
click at [123, 144] on div "11" at bounding box center [125, 144] width 10 height 10
type input "[DATE]"
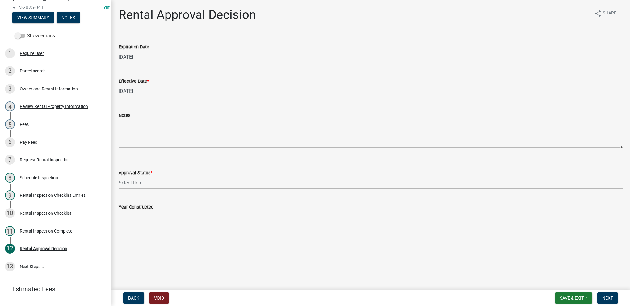
click at [151, 56] on input "[DATE]" at bounding box center [371, 57] width 504 height 13
type input "[DATE]"
click at [135, 181] on select "Select Item... Approved Denied" at bounding box center [371, 183] width 504 height 13
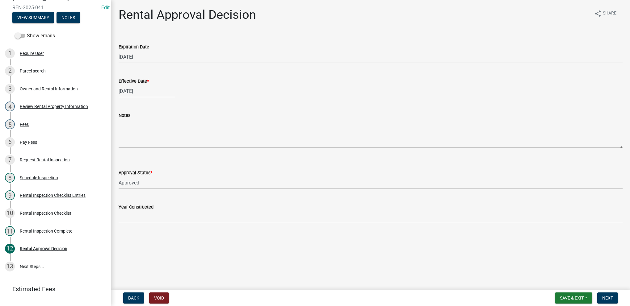
click at [119, 177] on select "Select Item... Approved Denied" at bounding box center [371, 183] width 504 height 13
select select "4b86b809-39dd-4c68-9f3d-fdb3e7050482"
click at [606, 299] on span "Next" at bounding box center [607, 298] width 11 height 5
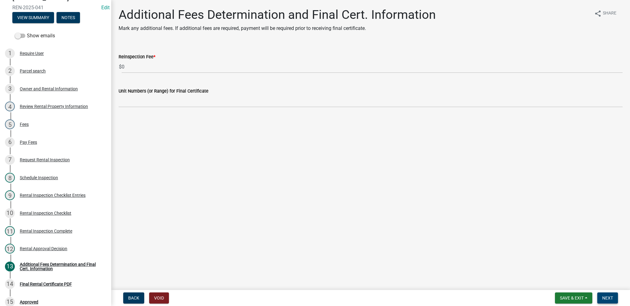
click at [613, 296] on span "Next" at bounding box center [607, 298] width 11 height 5
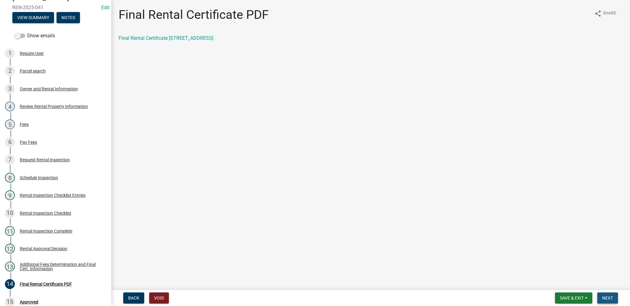
click at [598, 296] on button "Next" at bounding box center [607, 298] width 21 height 11
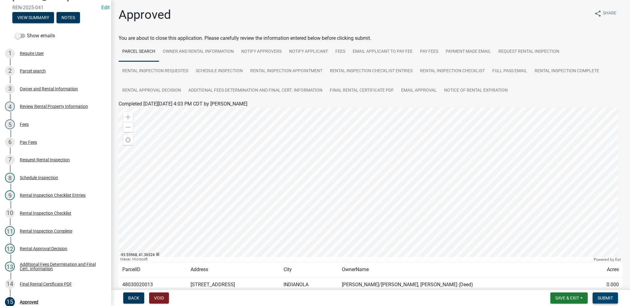
click at [595, 296] on button "Submit" at bounding box center [604, 298] width 25 height 11
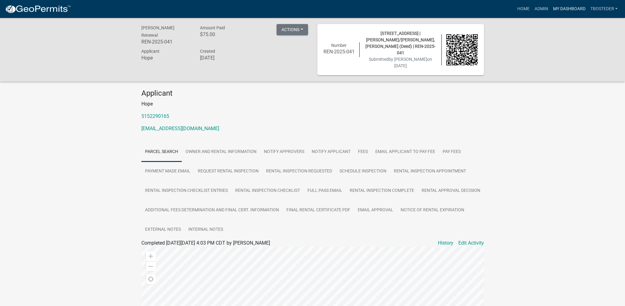
click at [575, 8] on link "My Dashboard" at bounding box center [568, 9] width 37 height 12
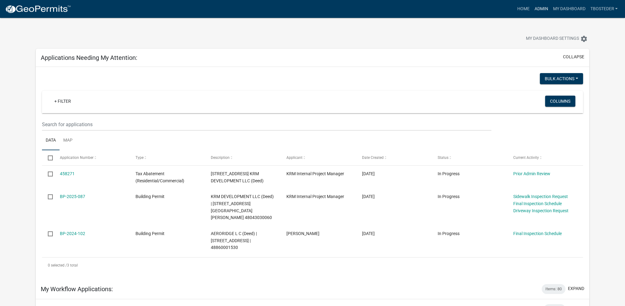
click at [537, 12] on link "Admin" at bounding box center [541, 9] width 19 height 12
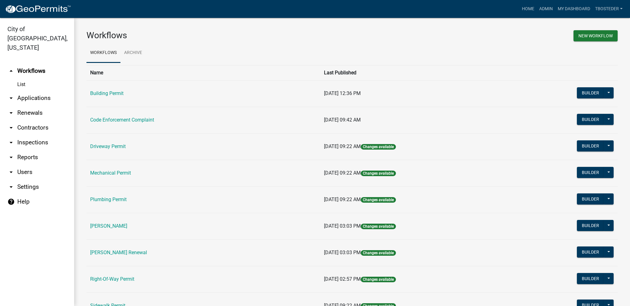
click at [111, 97] on td "Building Permit" at bounding box center [203, 93] width 234 height 27
click at [111, 94] on link "Building Permit" at bounding box center [106, 93] width 33 height 6
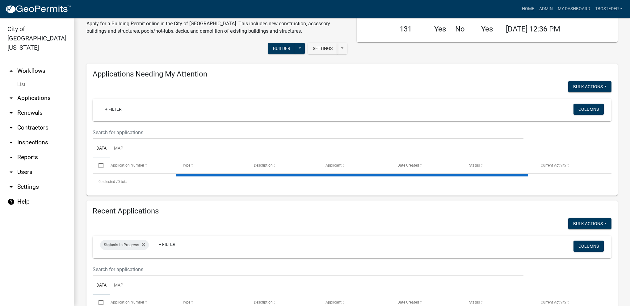
select select "1: 25"
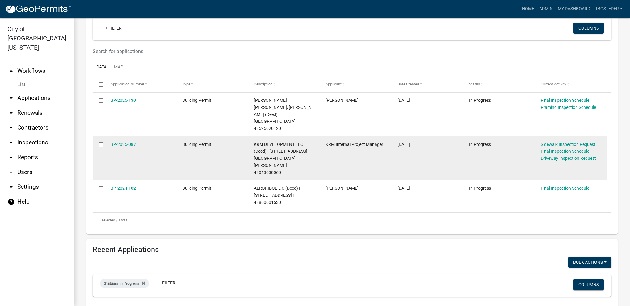
scroll to position [216, 0]
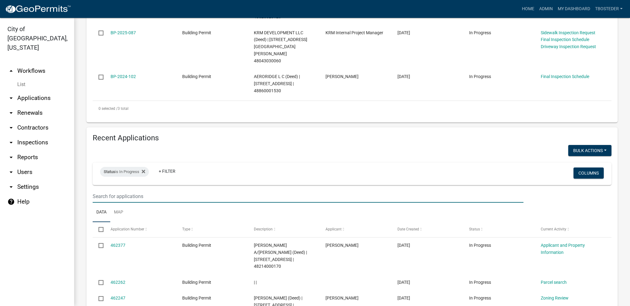
type input "2025-126"
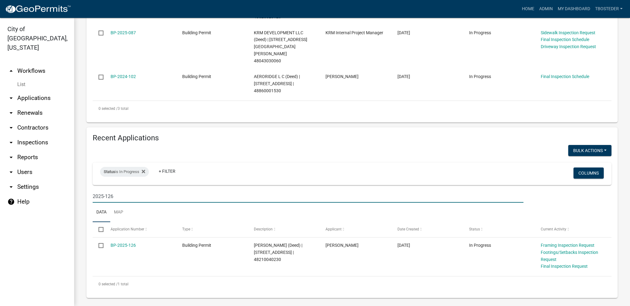
scroll to position [199, 0]
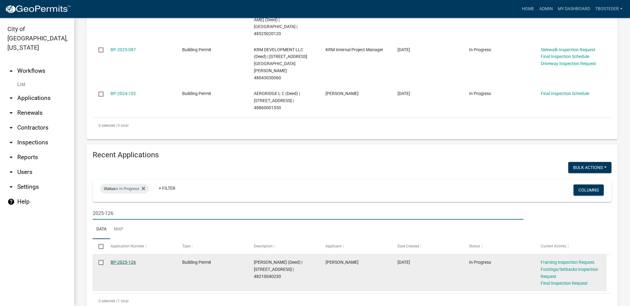
click at [116, 260] on link "BP-2025-126" at bounding box center [123, 262] width 25 height 5
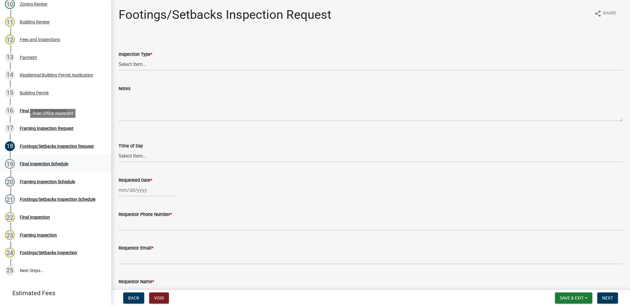
scroll to position [309, 0]
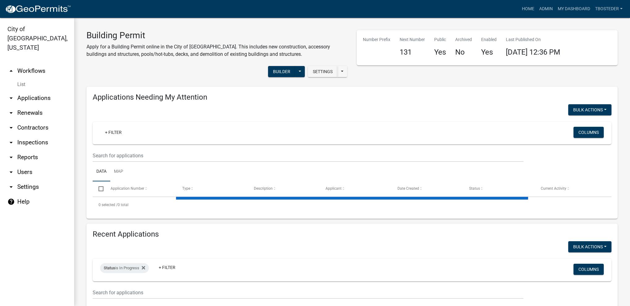
select select "1: 25"
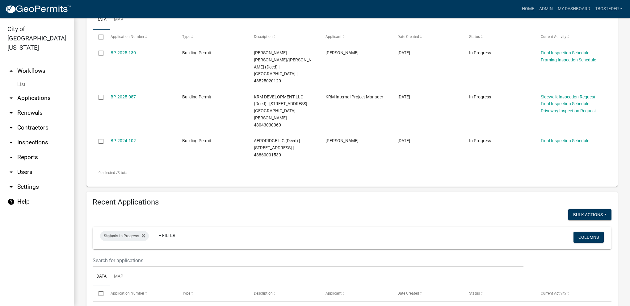
scroll to position [154, 0]
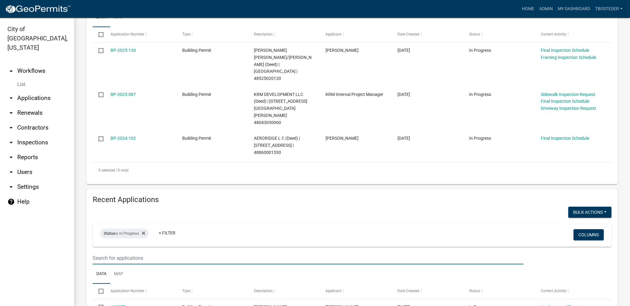
click at [148, 252] on input "text" at bounding box center [308, 258] width 431 height 13
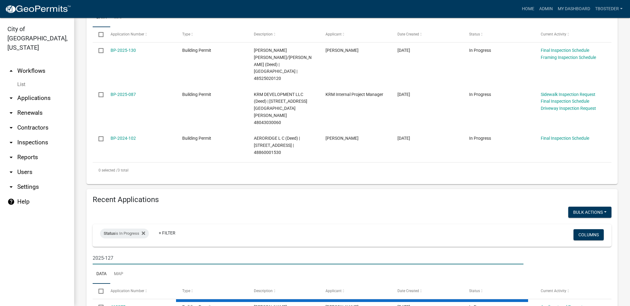
type input "2025-127"
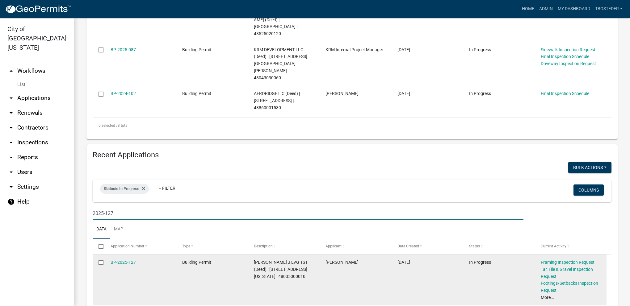
scroll to position [213, 0]
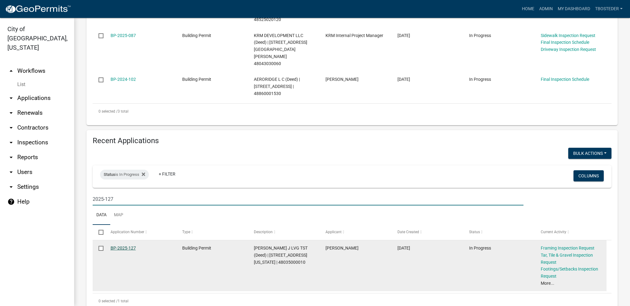
click at [129, 246] on link "BP-2025-127" at bounding box center [123, 248] width 25 height 5
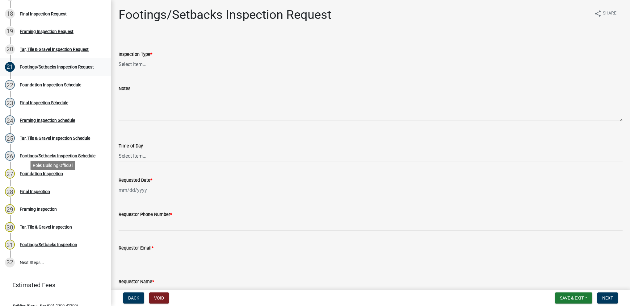
scroll to position [433, 0]
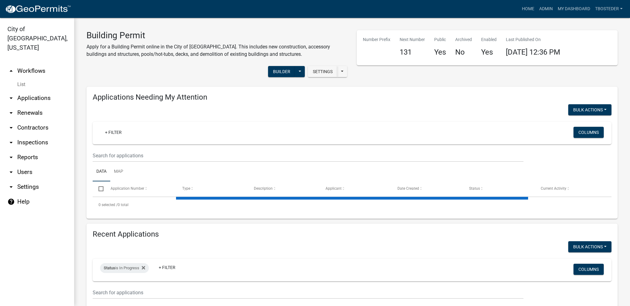
select select "1: 25"
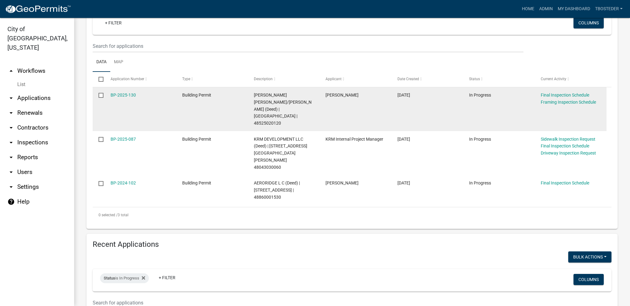
scroll to position [154, 0]
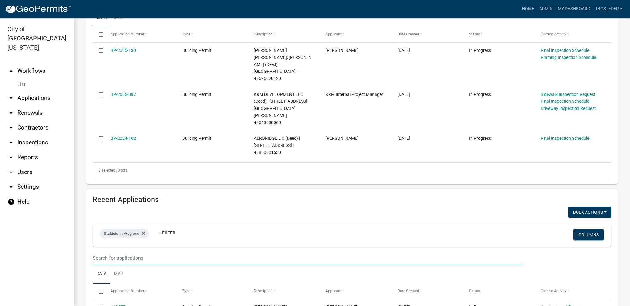
click at [135, 8] on input "text" at bounding box center [308, 1] width 431 height 13
type input "2025-128"
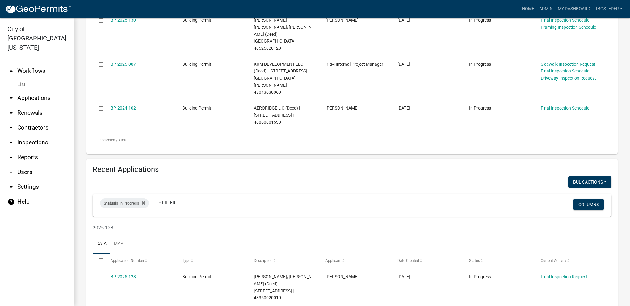
scroll to position [192, 0]
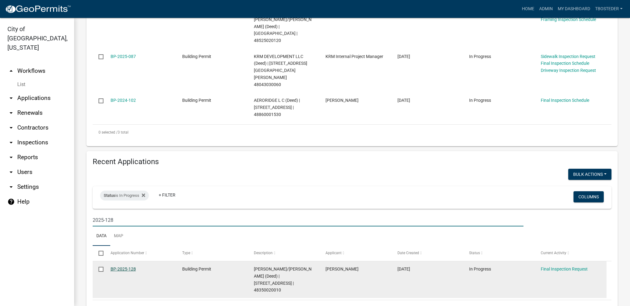
click at [125, 267] on link "BP-2025-128" at bounding box center [123, 269] width 25 height 5
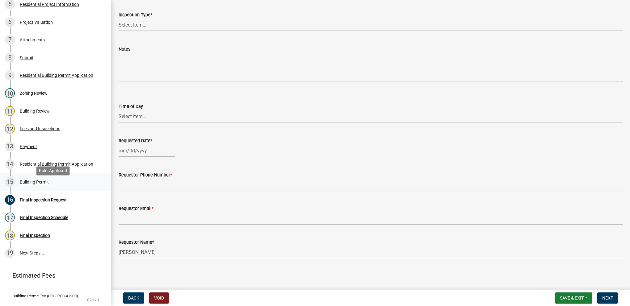
scroll to position [203, 0]
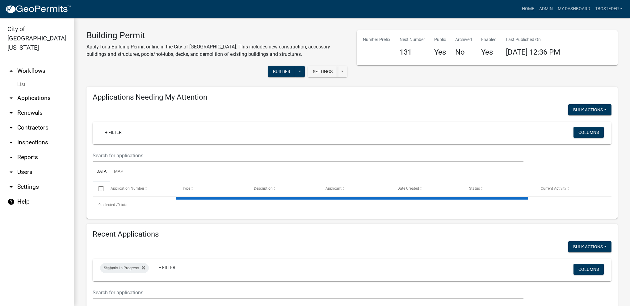
select select "1: 25"
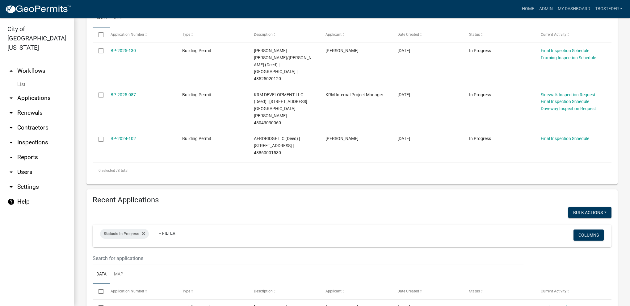
scroll to position [154, 0]
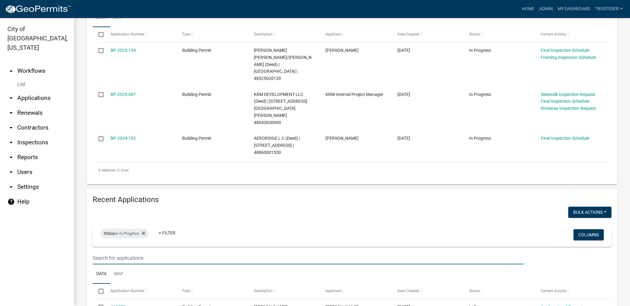
click at [138, 8] on input "text" at bounding box center [308, 1] width 431 height 13
type input "2025-129"
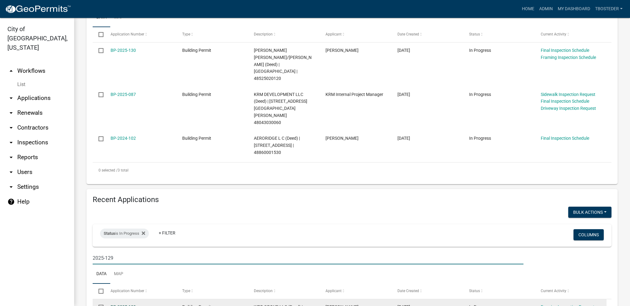
click at [122, 305] on link "BP-2025-129" at bounding box center [123, 307] width 25 height 5
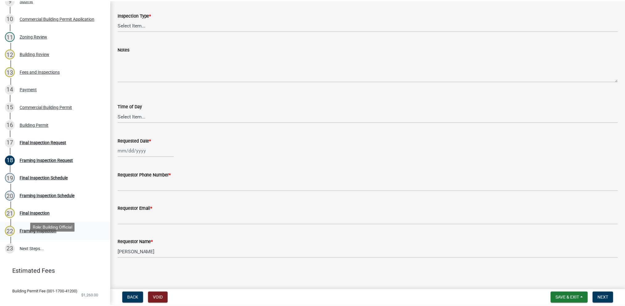
scroll to position [274, 0]
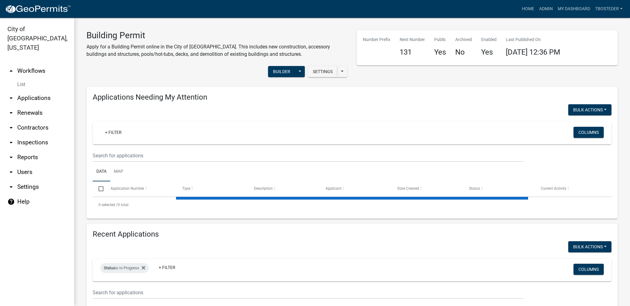
select select "1: 25"
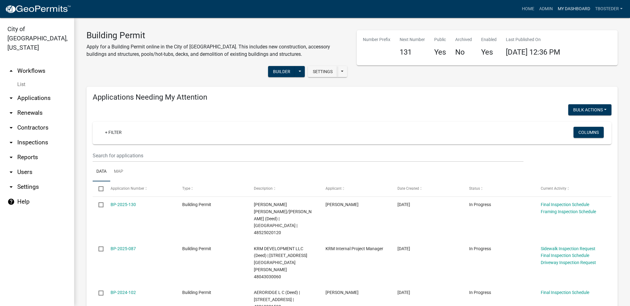
click at [575, 9] on link "My Dashboard" at bounding box center [573, 9] width 37 height 12
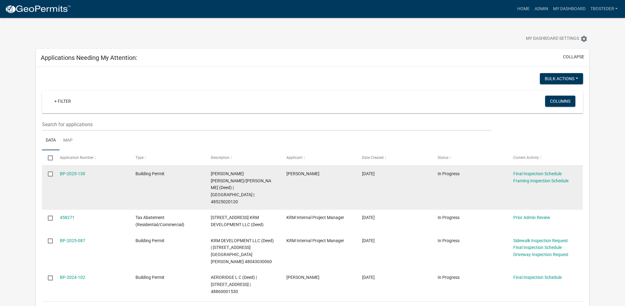
scroll to position [31, 0]
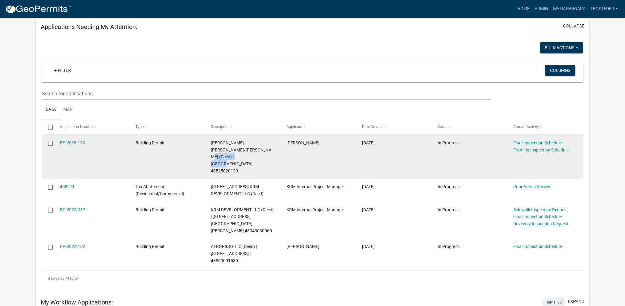
drag, startPoint x: 206, startPoint y: 156, endPoint x: 255, endPoint y: 153, distance: 49.1
click at [255, 153] on datatable-body-cell "[PERSON_NAME] [PERSON_NAME]/[PERSON_NAME] (Deed) | [GEOGRAPHIC_DATA] | 48525020…" at bounding box center [243, 157] width 76 height 44
copy span "1008 [GEOGRAPHIC_DATA]"
click at [69, 142] on link "BP-2025-130" at bounding box center [72, 142] width 25 height 5
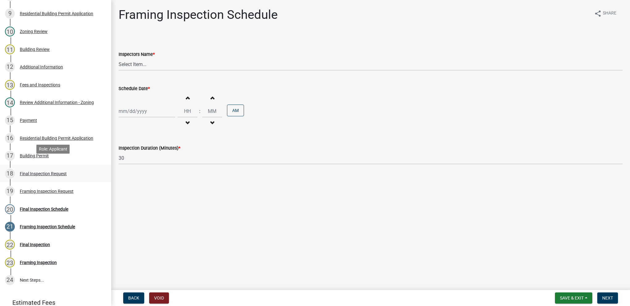
scroll to position [278, 0]
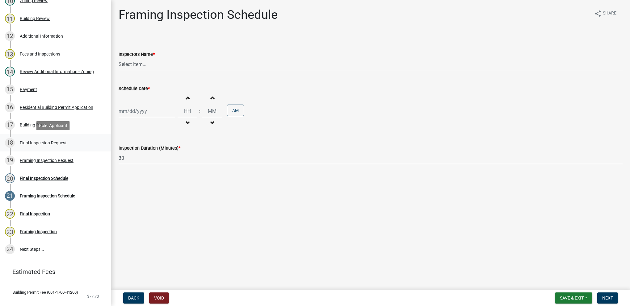
click at [64, 150] on link "18 Final Inspection Request" at bounding box center [55, 143] width 111 height 18
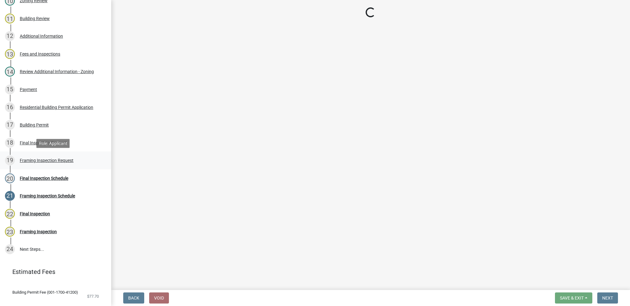
select select "9e95eb3a-8818-42e3-b35f-efe302931548"
select select "88af556d-fdf1-454b-b933-61cadeae1443"
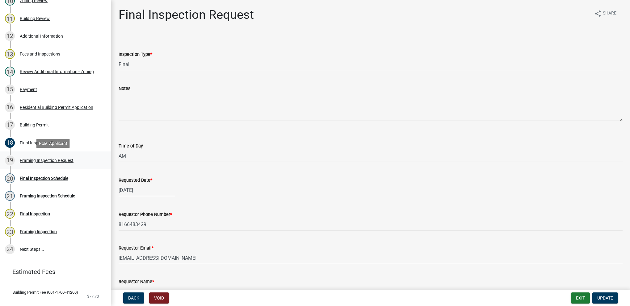
click at [61, 164] on div "19 Framing Inspection Request" at bounding box center [53, 161] width 96 height 10
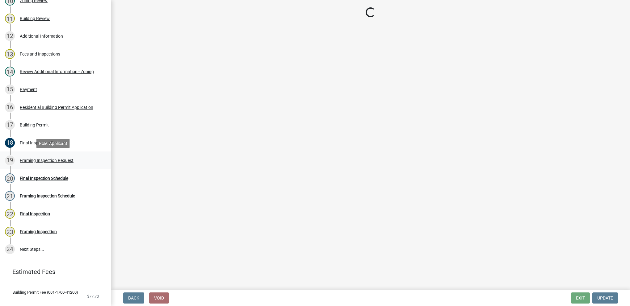
select select "e9fcb543-8f06-4ed5-8df3-3925d2ebe15d"
select select "88af556d-fdf1-454b-b933-61cadeae1443"
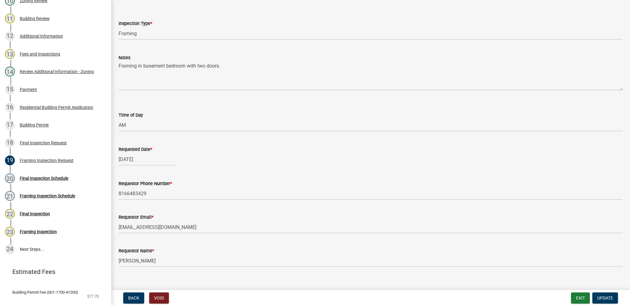
scroll to position [40, 0]
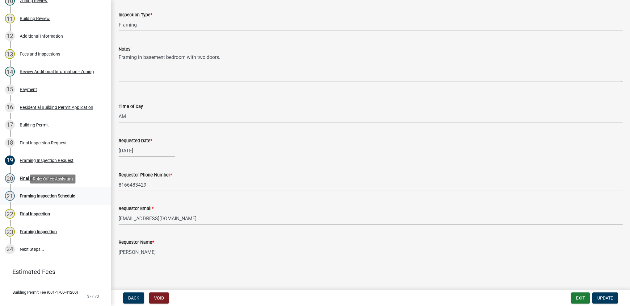
click at [28, 197] on div "Framing Inspection Schedule" at bounding box center [47, 196] width 55 height 4
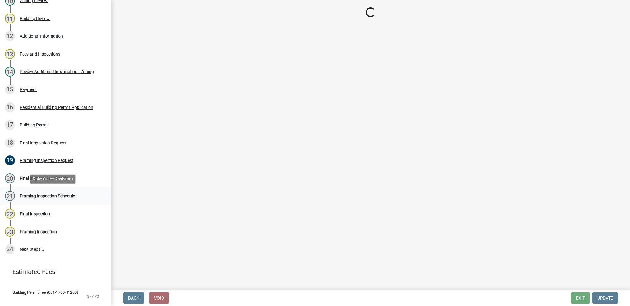
scroll to position [0, 0]
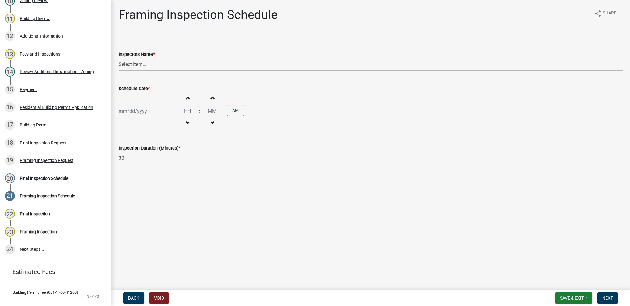
click at [149, 64] on select "Select Item... [DEMOGRAPHIC_DATA] (Indianola Other Inspector) T. Little ([PERSO…" at bounding box center [371, 64] width 504 height 13
select select "27b8dde7-9ed4-44e4-ae8e-5969b60be3e6"
click at [119, 58] on select "Select Item... [DEMOGRAPHIC_DATA] (Indianola Other Inspector) T. Little ([PERSO…" at bounding box center [371, 64] width 504 height 13
click at [146, 115] on div at bounding box center [147, 111] width 56 height 13
select select "8"
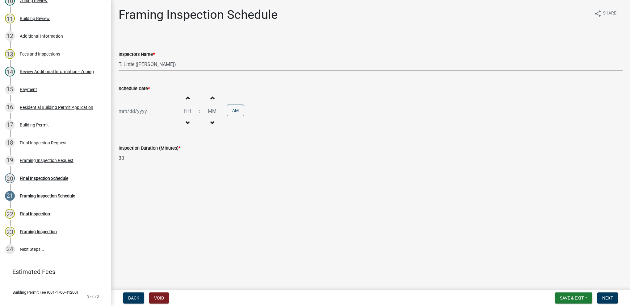
select select "2025"
click at [136, 174] on div "19" at bounding box center [135, 174] width 10 height 10
type input "[DATE]"
click at [185, 113] on input "Hours" at bounding box center [188, 111] width 20 height 13
type input "09"
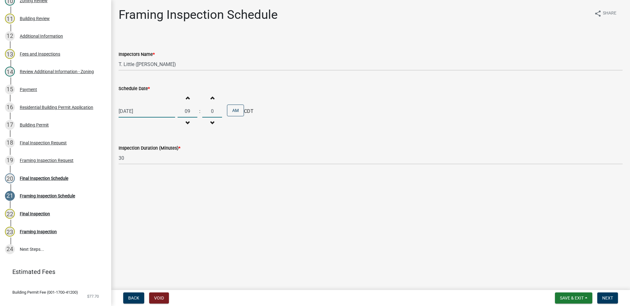
type input "00"
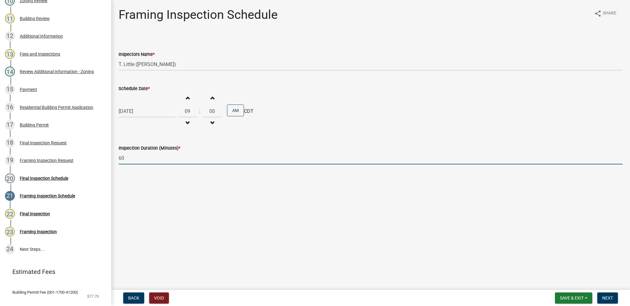
type input "60"
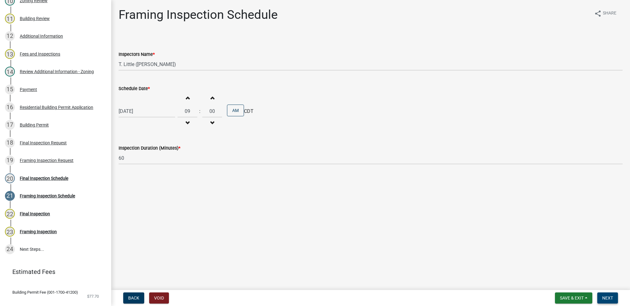
click at [611, 299] on span "Next" at bounding box center [607, 298] width 11 height 5
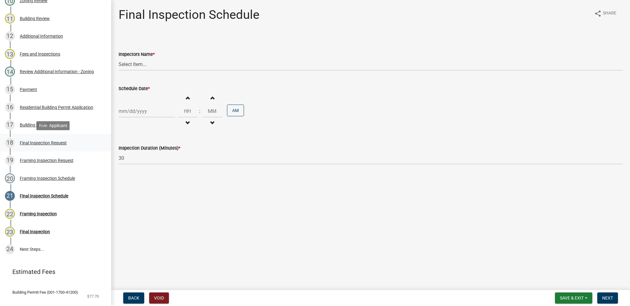
click at [56, 146] on div "18 Final Inspection Request" at bounding box center [53, 143] width 96 height 10
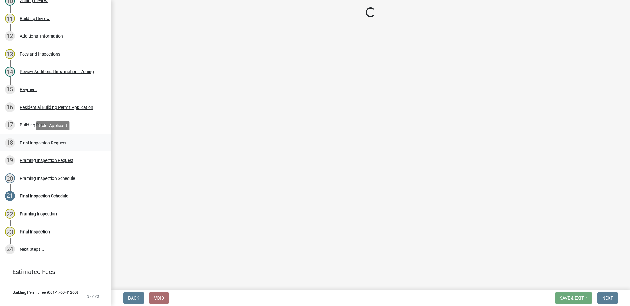
select select "9e95eb3a-8818-42e3-b35f-efe302931548"
select select "88af556d-fdf1-454b-b933-61cadeae1443"
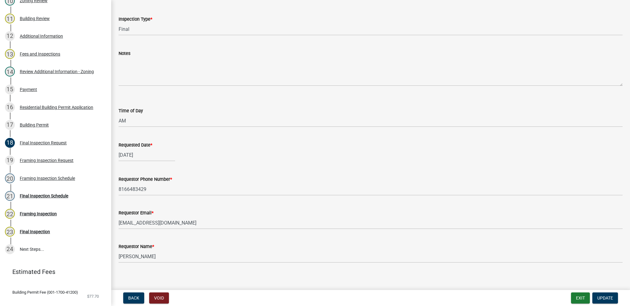
scroll to position [40, 0]
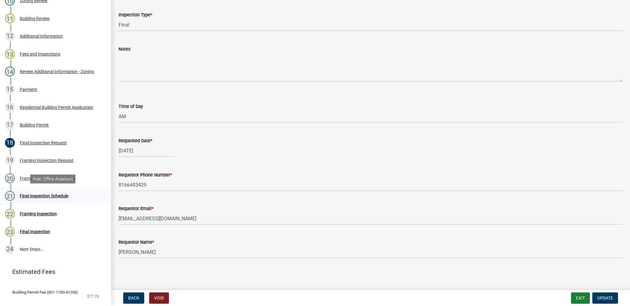
click at [43, 192] on div "21 Final Inspection Schedule" at bounding box center [53, 196] width 96 height 10
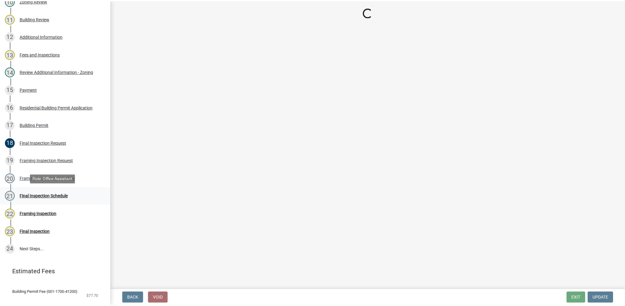
scroll to position [0, 0]
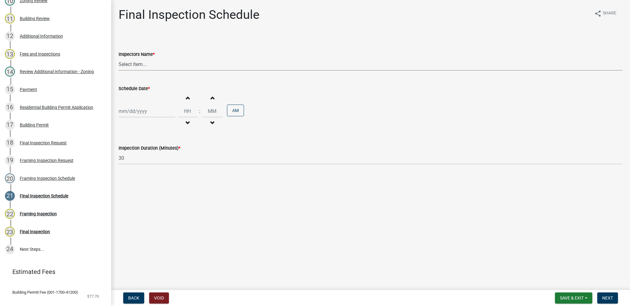
click at [144, 62] on select "Select Item... [DEMOGRAPHIC_DATA] (Indianola Other Inspector) T. Little ([PERSO…" at bounding box center [371, 64] width 504 height 13
select select "27b8dde7-9ed4-44e4-ae8e-5969b60be3e6"
click at [119, 58] on select "Select Item... [DEMOGRAPHIC_DATA] (Indianola Other Inspector) T. Little ([PERSO…" at bounding box center [371, 64] width 504 height 13
click at [143, 112] on div at bounding box center [147, 111] width 56 height 13
select select "8"
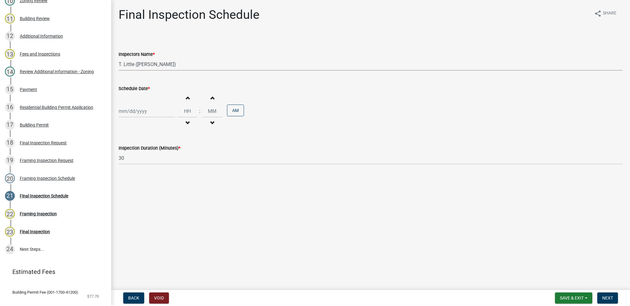
select select "2025"
click at [182, 123] on button "Next month" at bounding box center [183, 124] width 7 height 10
select select "9"
click at [136, 182] on div "30" at bounding box center [135, 184] width 10 height 10
type input "[DATE]"
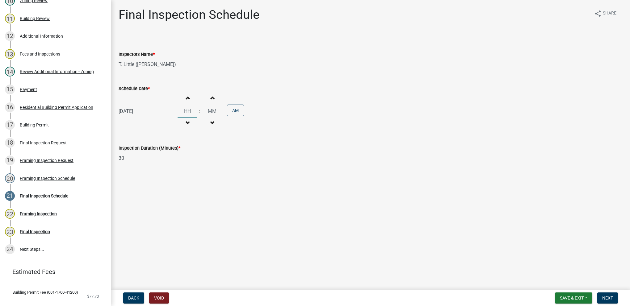
click at [188, 111] on input "Hours" at bounding box center [188, 111] width 20 height 13
type input "09"
type input "00"
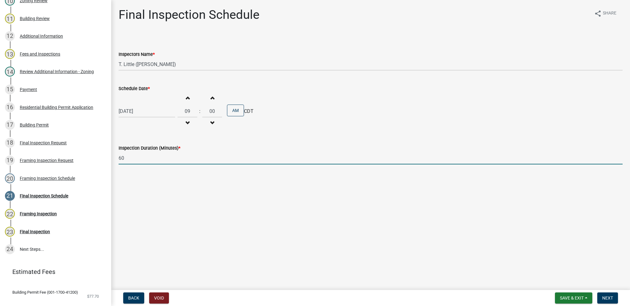
type input "60"
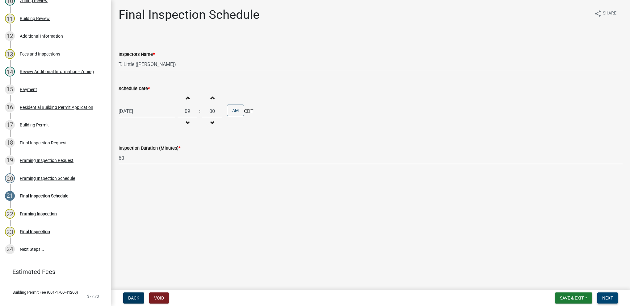
click at [603, 298] on span "Next" at bounding box center [607, 298] width 11 height 5
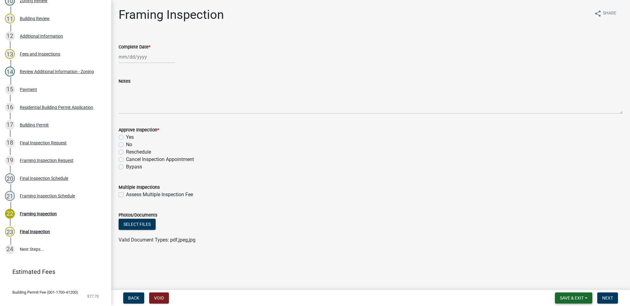
click at [572, 299] on span "Save & Exit" at bounding box center [572, 298] width 24 height 5
click at [569, 287] on button "Save & Exit" at bounding box center [567, 282] width 49 height 15
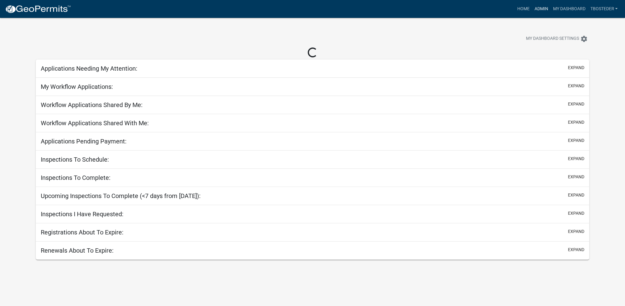
click at [533, 7] on link "Admin" at bounding box center [541, 9] width 19 height 12
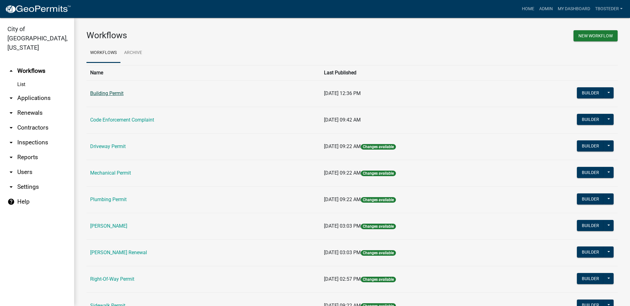
click at [116, 96] on link "Building Permit" at bounding box center [106, 93] width 33 height 6
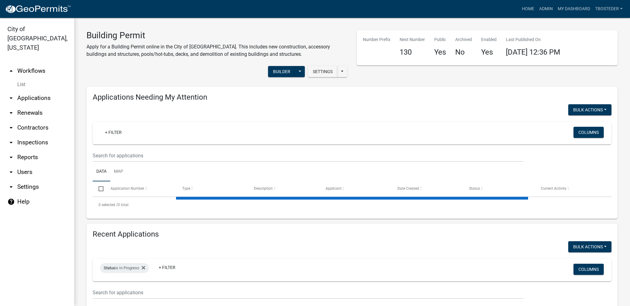
select select "1: 25"
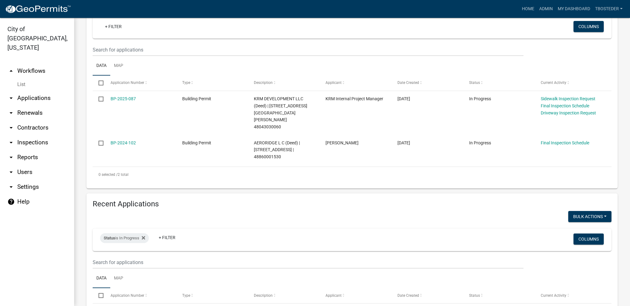
scroll to position [123, 0]
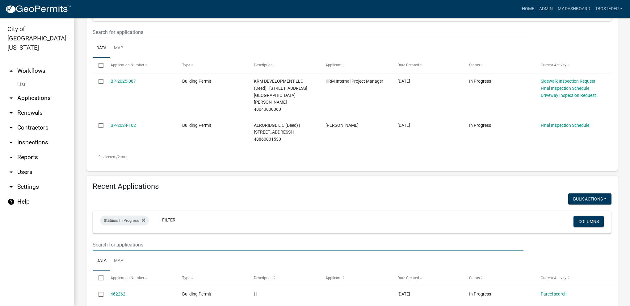
click at [120, 39] on input "text" at bounding box center [308, 32] width 431 height 13
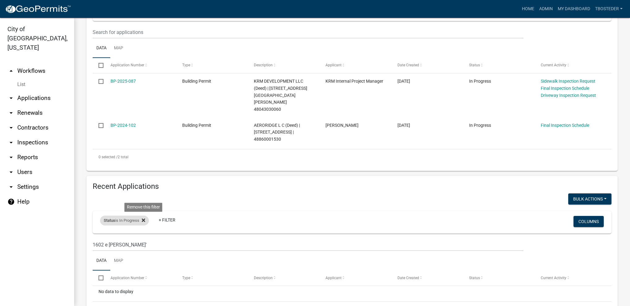
click at [145, 218] on icon at bounding box center [143, 220] width 3 height 5
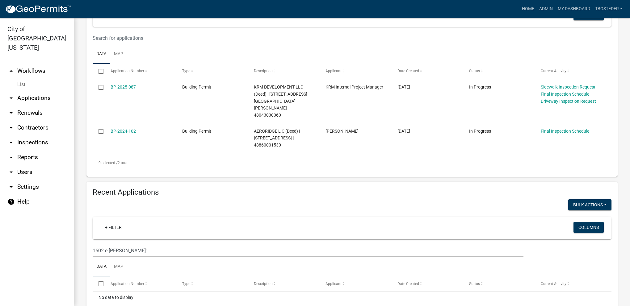
scroll to position [108, 0]
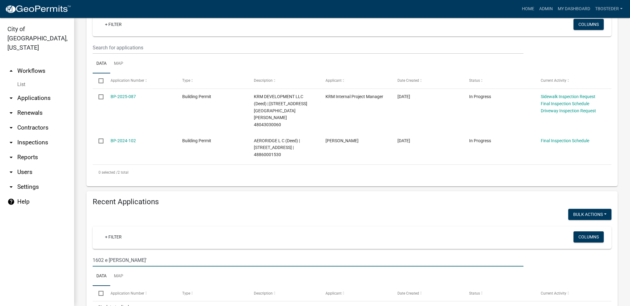
click at [157, 254] on input "1602 e girard'" at bounding box center [308, 260] width 431 height 13
type input "1602 e girard"
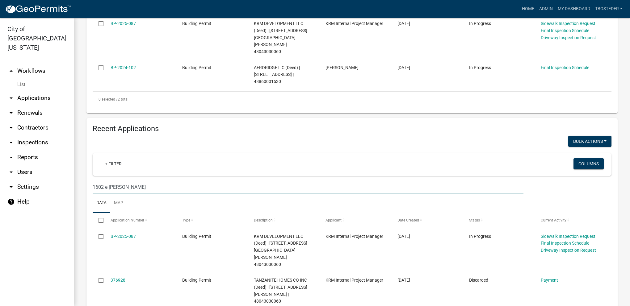
scroll to position [185, 0]
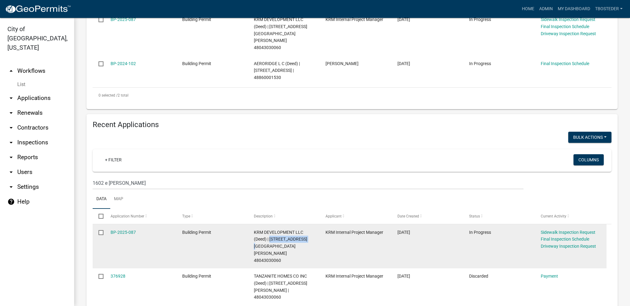
drag, startPoint x: 270, startPoint y: 227, endPoint x: 307, endPoint y: 226, distance: 37.4
click at [307, 230] on span "KRM DEVELOPMENT LLC (Deed) | [STREET_ADDRESS][GEOGRAPHIC_DATA][PERSON_NAME] 480…" at bounding box center [280, 246] width 53 height 33
copy span "1602 E GIRARD AVE"
click at [134, 230] on link "BP-2025-087" at bounding box center [123, 232] width 25 height 5
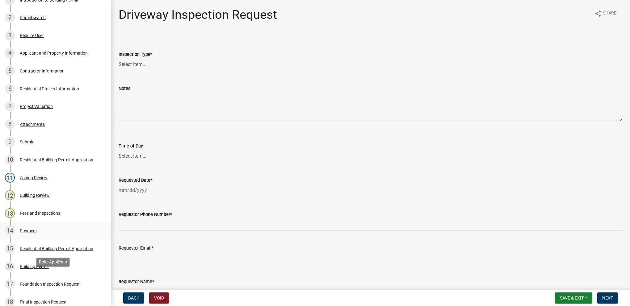
scroll to position [123, 0]
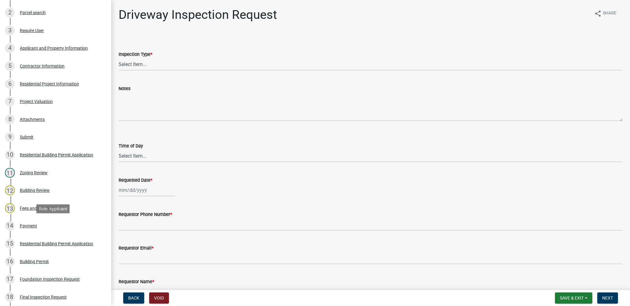
click at [53, 230] on div "14 Payment" at bounding box center [53, 226] width 96 height 10
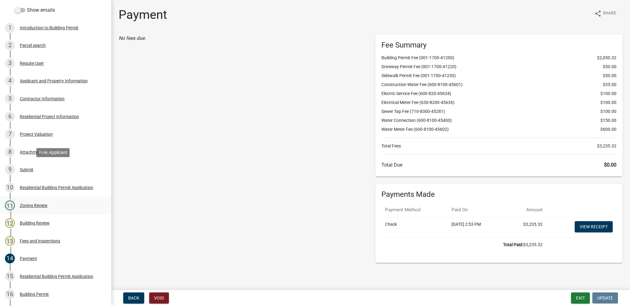
scroll to position [62, 0]
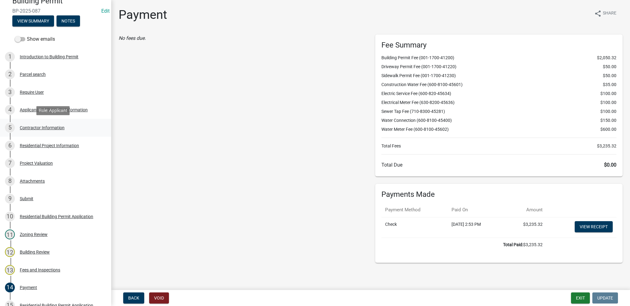
click at [80, 132] on div "5 Contractor Information" at bounding box center [53, 128] width 96 height 10
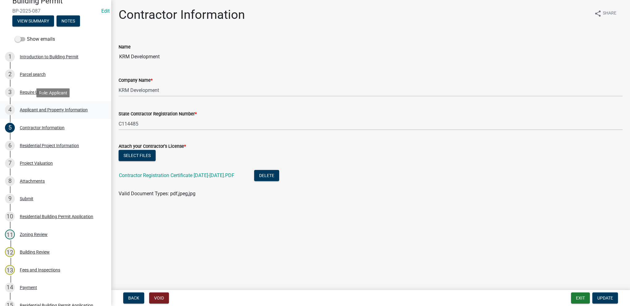
click at [75, 108] on div "Applicant and Property Information" at bounding box center [54, 110] width 68 height 4
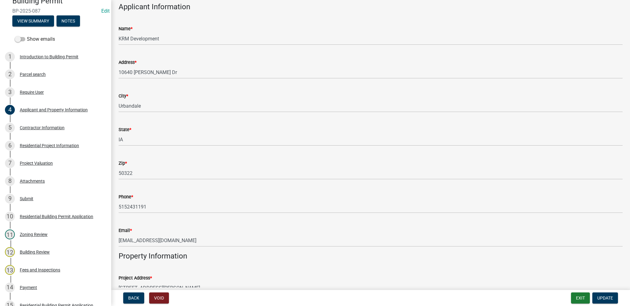
scroll to position [132, 0]
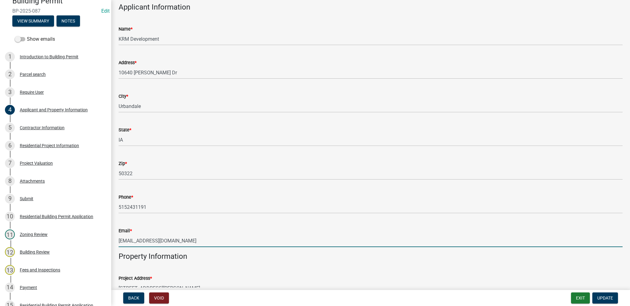
drag, startPoint x: 168, startPoint y: 240, endPoint x: 110, endPoint y: 239, distance: 58.4
click at [110, 239] on div "Building Permit BP-2025-087 Edit View Summary Notes Show emails 1 Introduction …" at bounding box center [315, 153] width 630 height 306
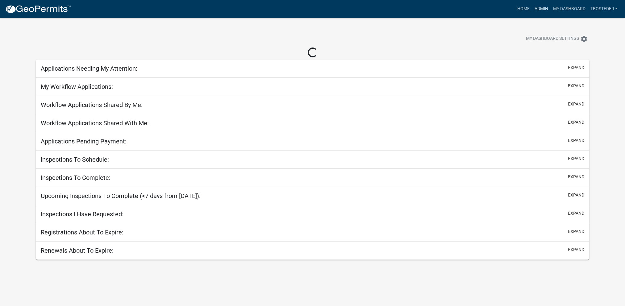
click at [546, 8] on link "Admin" at bounding box center [541, 9] width 19 height 12
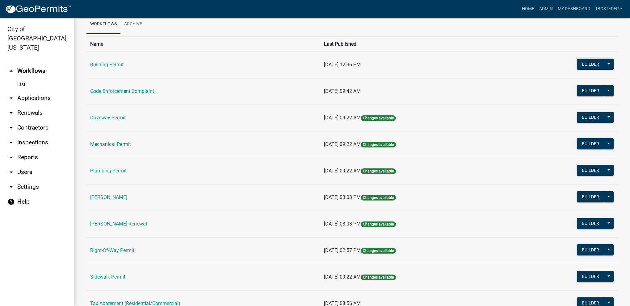
scroll to position [62, 0]
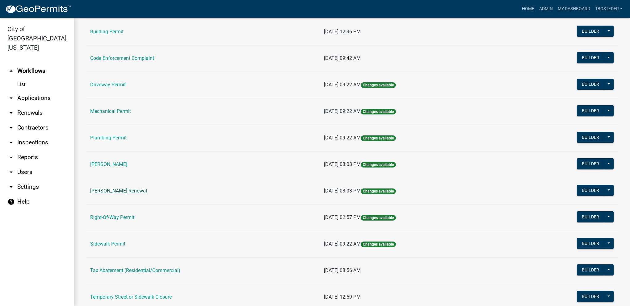
click at [142, 188] on link "[PERSON_NAME] Renewal" at bounding box center [118, 191] width 57 height 6
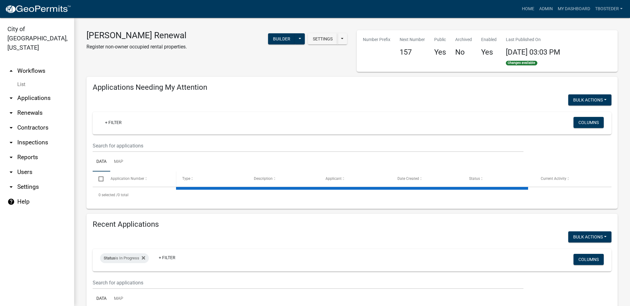
select select "1: 25"
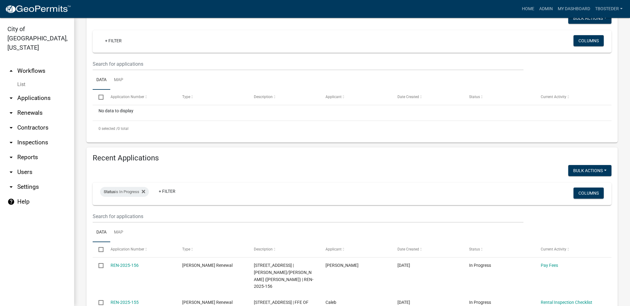
scroll to position [93, 0]
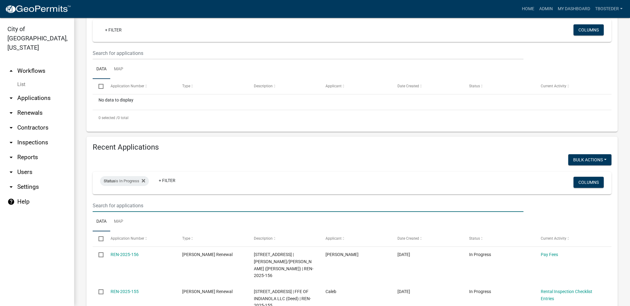
click at [153, 60] on input "text" at bounding box center [308, 53] width 431 height 13
type input "hope"
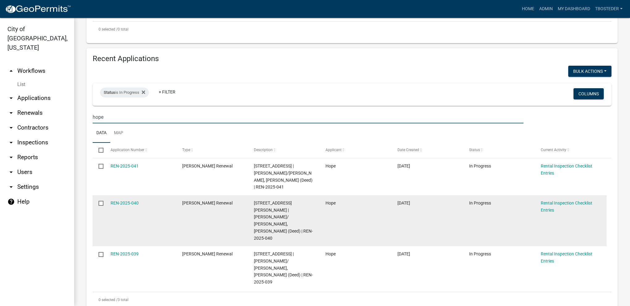
scroll to position [185, 0]
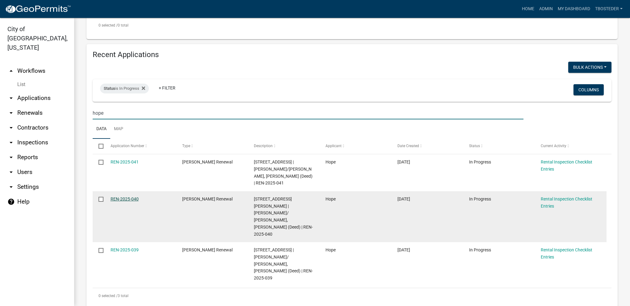
click at [133, 197] on link "REN-2025-040" at bounding box center [125, 199] width 28 height 5
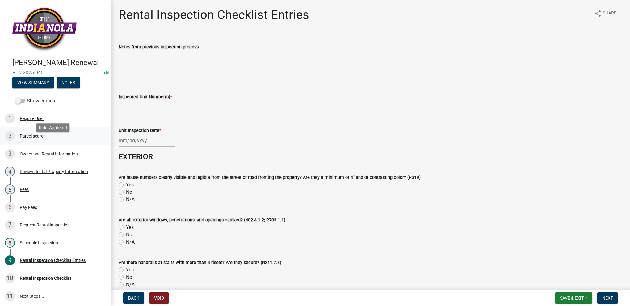
click at [43, 138] on div "Parcel search" at bounding box center [33, 136] width 26 height 4
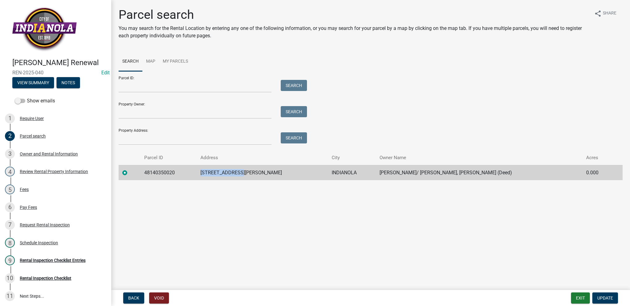
drag, startPoint x: 199, startPoint y: 170, endPoint x: 292, endPoint y: 179, distance: 93.6
click at [292, 179] on tr "48140350020 608 N HOWARD ST INDIANOLA JOLLIFF, BRAD/ RETTIG-JOLLIFF, HOPE (Deed…" at bounding box center [371, 172] width 504 height 15
drag, startPoint x: 292, startPoint y: 179, endPoint x: 241, endPoint y: 174, distance: 51.5
copy tr "608 N HOWARD ST"
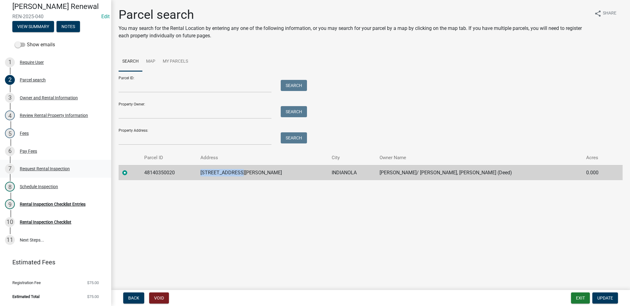
scroll to position [65, 0]
click at [35, 206] on div "Rental Inspection Checklist Entries" at bounding box center [53, 204] width 66 height 4
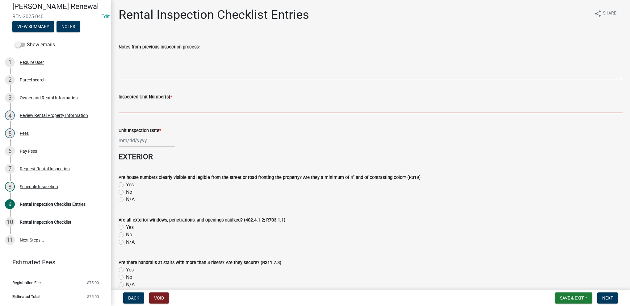
click at [133, 106] on input "Inspected Unit Number(s) *" at bounding box center [371, 107] width 504 height 13
paste input "608 N HOWARD ST"
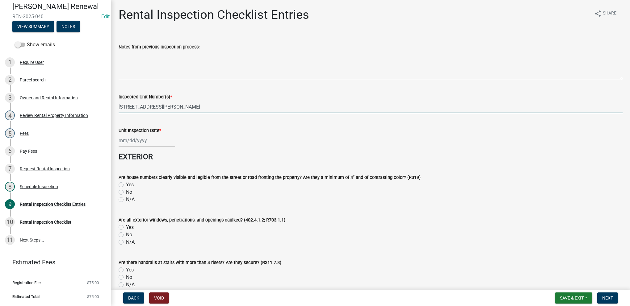
drag, startPoint x: 129, startPoint y: 108, endPoint x: 114, endPoint y: 102, distance: 16.1
click at [114, 102] on div "Inspected Unit Number(s) * 608 N HOWARD ST" at bounding box center [370, 99] width 513 height 29
type input "608 N HOWARD ST"
select select "8"
select select "2025"
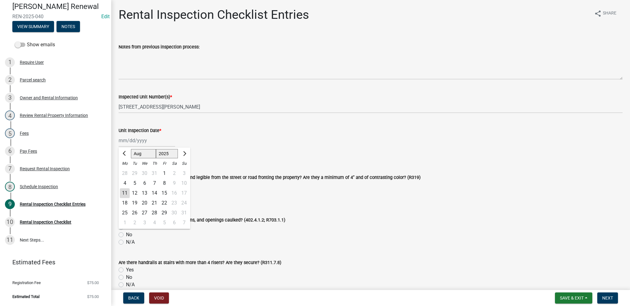
drag, startPoint x: 130, startPoint y: 141, endPoint x: 132, endPoint y: 144, distance: 3.8
click at [130, 141] on div "[PERSON_NAME] Feb Mar Apr [PERSON_NAME][DATE] Oct Nov [DATE] 1526 1527 1528 152…" at bounding box center [147, 140] width 56 height 13
click at [126, 192] on div "11" at bounding box center [125, 193] width 10 height 10
type input "[DATE]"
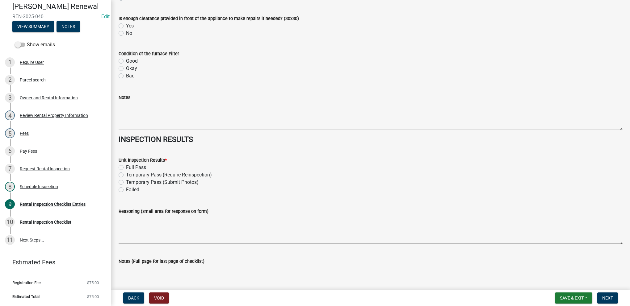
scroll to position [2624, 0]
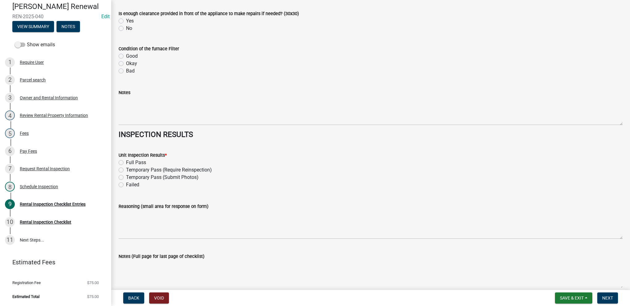
click at [126, 164] on label "Full Pass" at bounding box center [136, 162] width 20 height 7
click at [126, 163] on input "Full Pass" at bounding box center [128, 161] width 4 height 4
radio input "true"
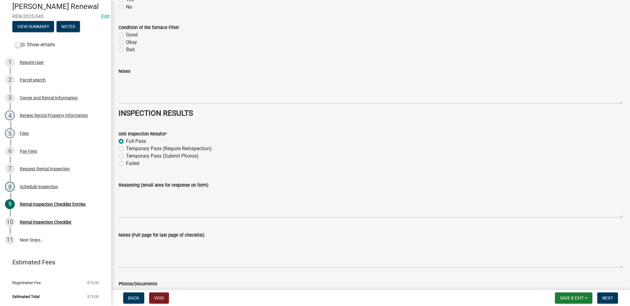
scroll to position [2742, 0]
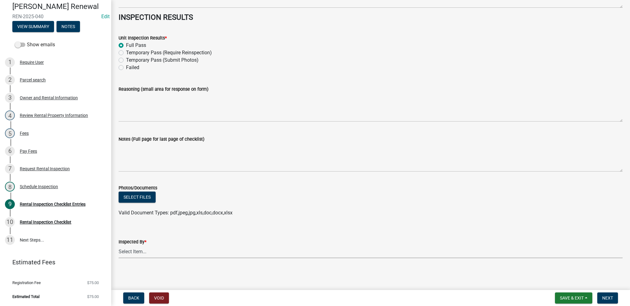
click at [129, 250] on select "Select Item... [PERSON_NAME] [PERSON_NAME] [PERSON_NAME] [PERSON_NAME]" at bounding box center [371, 252] width 504 height 13
click at [119, 246] on select "Select Item... [PERSON_NAME] [PERSON_NAME] [PERSON_NAME] [PERSON_NAME]" at bounding box center [371, 252] width 504 height 13
select select "3237a74e-59b5-424e-94fe-d72df491538c"
click at [611, 301] on button "Next" at bounding box center [607, 298] width 21 height 11
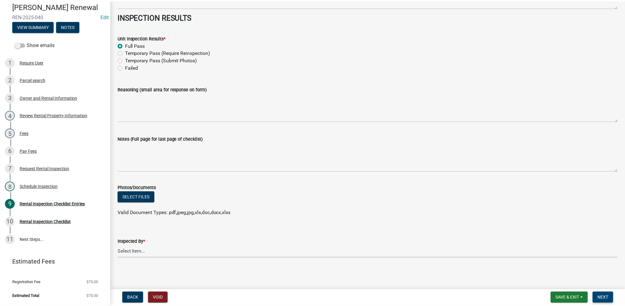
scroll to position [0, 0]
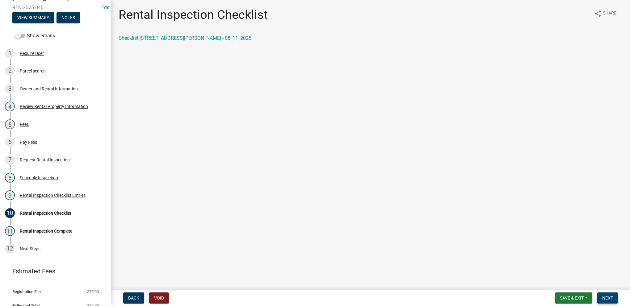
click at [609, 296] on span "Next" at bounding box center [607, 298] width 11 height 5
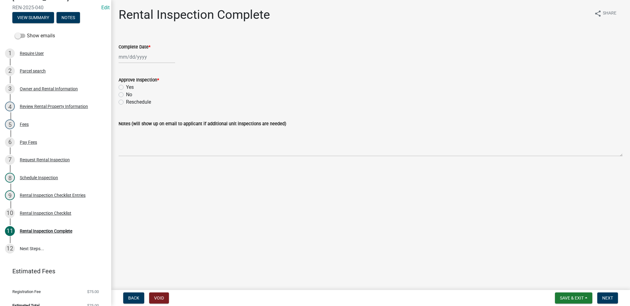
select select "8"
select select "2025"
click at [127, 53] on div "[PERSON_NAME] Feb Mar Apr [PERSON_NAME][DATE] Oct Nov [DATE] 1526 1527 1528 152…" at bounding box center [147, 57] width 56 height 13
click at [125, 113] on div "11" at bounding box center [125, 110] width 10 height 10
type input "[DATE]"
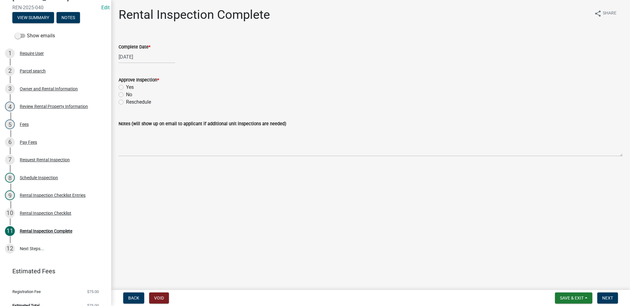
click at [126, 88] on label "Yes" at bounding box center [130, 87] width 8 height 7
click at [126, 88] on input "Yes" at bounding box center [128, 86] width 4 height 4
radio input "true"
click at [602, 298] on span "Next" at bounding box center [607, 298] width 11 height 5
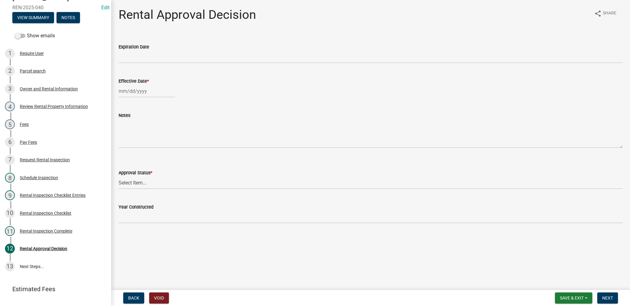
click at [140, 91] on div at bounding box center [147, 91] width 56 height 13
select select "8"
select select "2025"
click at [125, 146] on div "11" at bounding box center [125, 144] width 10 height 10
type input "[DATE]"
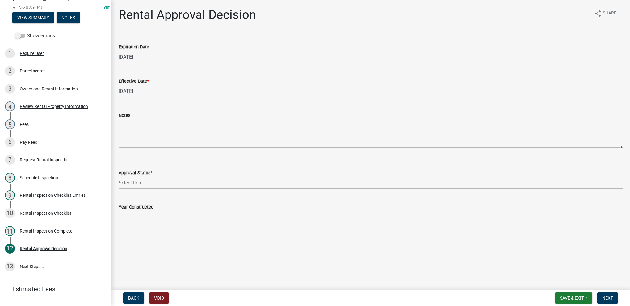
click at [149, 57] on input "[DATE]" at bounding box center [371, 57] width 504 height 13
type input "[DATE]"
click at [151, 181] on select "Select Item... Approved Denied" at bounding box center [371, 183] width 504 height 13
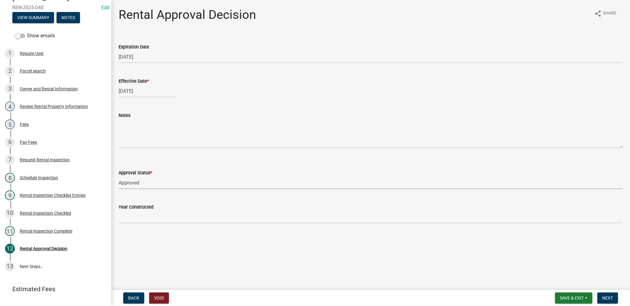
click at [119, 177] on select "Select Item... Approved Denied" at bounding box center [371, 183] width 504 height 13
select select "4b86b809-39dd-4c68-9f3d-fdb3e7050482"
click at [613, 296] on span "Next" at bounding box center [607, 298] width 11 height 5
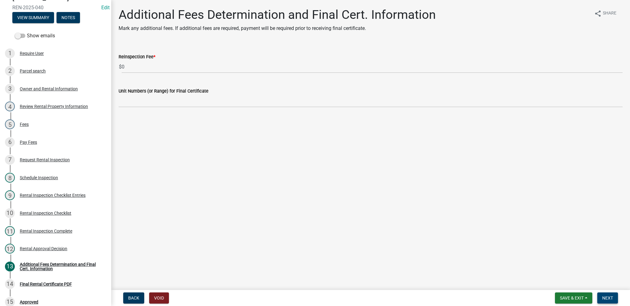
click at [601, 299] on button "Next" at bounding box center [607, 298] width 21 height 11
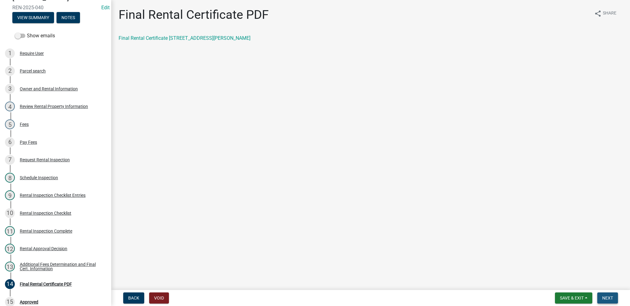
click at [612, 301] on button "Next" at bounding box center [607, 298] width 21 height 11
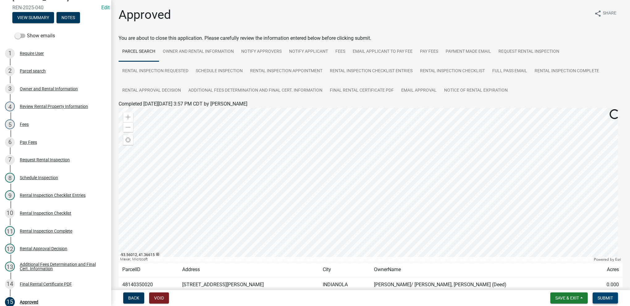
click at [610, 296] on span "Submit" at bounding box center [604, 298] width 15 height 5
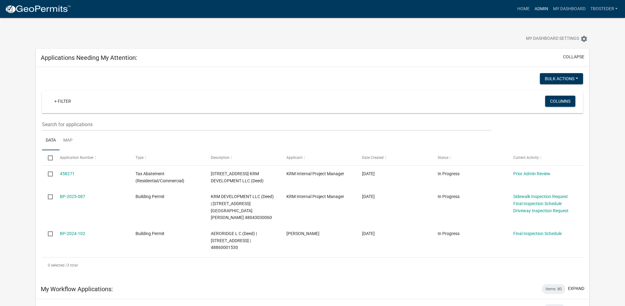
click at [541, 6] on link "Admin" at bounding box center [541, 9] width 19 height 12
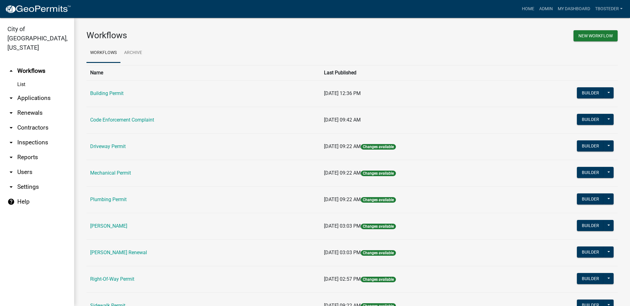
click at [148, 256] on td "[PERSON_NAME] Renewal" at bounding box center [203, 253] width 234 height 27
drag, startPoint x: 148, startPoint y: 256, endPoint x: 146, endPoint y: 253, distance: 3.3
click at [146, 253] on link "[PERSON_NAME] Renewal" at bounding box center [118, 253] width 57 height 6
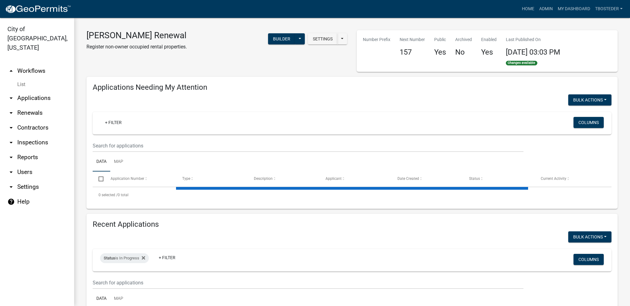
select select "1: 25"
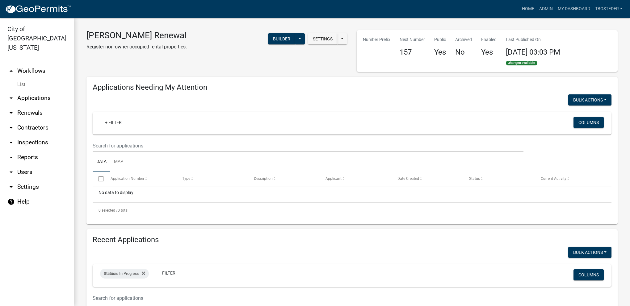
scroll to position [62, 0]
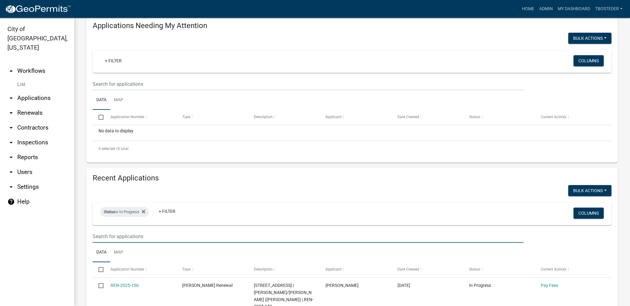
click at [111, 90] on input "text" at bounding box center [308, 84] width 431 height 13
type input "hope"
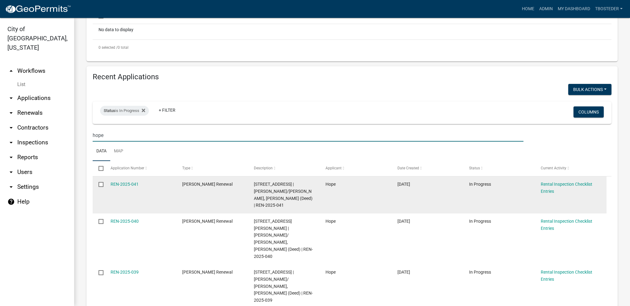
scroll to position [185, 0]
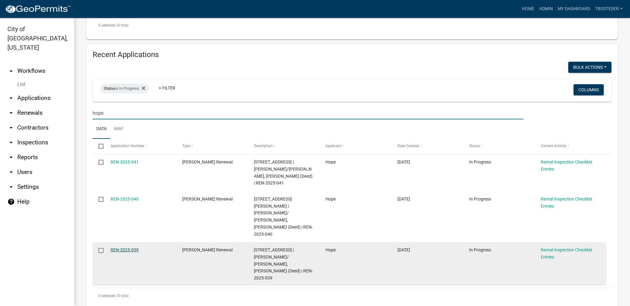
click at [126, 248] on link "REN-2025-039" at bounding box center [125, 250] width 28 height 5
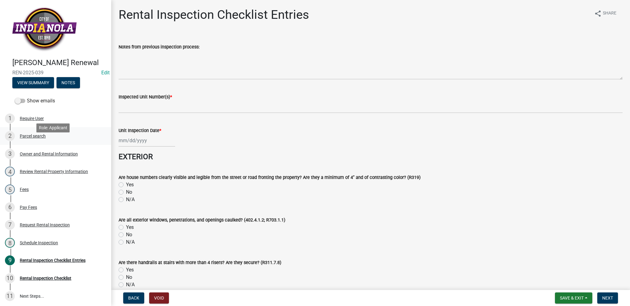
click at [39, 140] on link "2 Parcel search" at bounding box center [55, 136] width 111 height 18
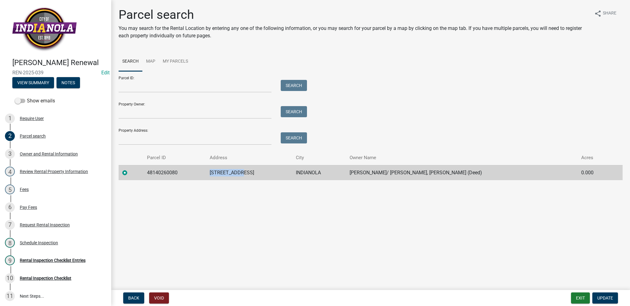
click at [271, 175] on tr "48140260080 701 N 1ST ST INDIANOLA JOLLIFF, BRAD/ RETTIG-JOLLIFF, HOPE (Deed) 0…" at bounding box center [371, 172] width 504 height 15
drag, startPoint x: 271, startPoint y: 175, endPoint x: 251, endPoint y: 174, distance: 19.8
copy tr "701 N 1ST ST"
click at [38, 263] on div "Rental Inspection Checklist Entries" at bounding box center [53, 260] width 66 height 4
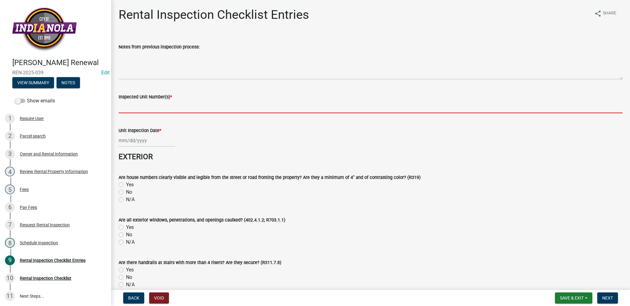
click at [136, 111] on input "Inspected Unit Number(s) *" at bounding box center [371, 107] width 504 height 13
paste input "701 N 1ST ST"
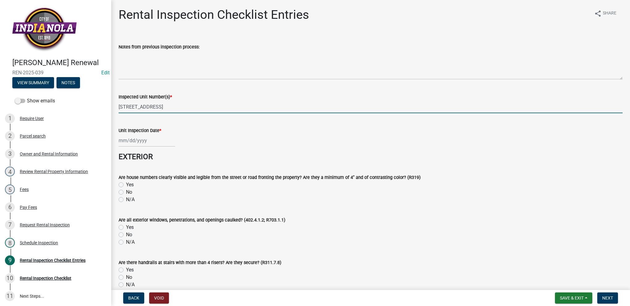
drag, startPoint x: 128, startPoint y: 108, endPoint x: 115, endPoint y: 108, distance: 12.7
click at [115, 108] on div "Inspected Unit Number(s) * 701 N 1ST ST" at bounding box center [370, 99] width 513 height 29
type input "701 N 1ST ST"
select select "8"
select select "2025"
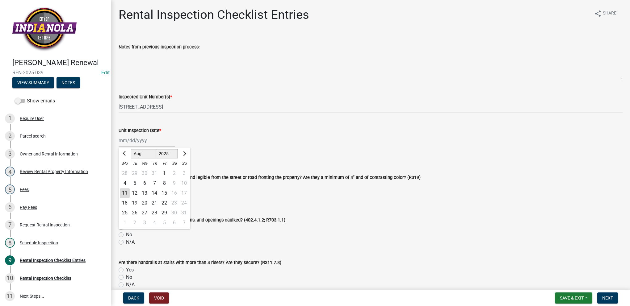
click at [128, 137] on div "[PERSON_NAME] Feb Mar Apr [PERSON_NAME][DATE] Oct Nov [DATE] 1526 1527 1528 152…" at bounding box center [147, 140] width 56 height 13
click at [126, 195] on div "11" at bounding box center [125, 193] width 10 height 10
type input "[DATE]"
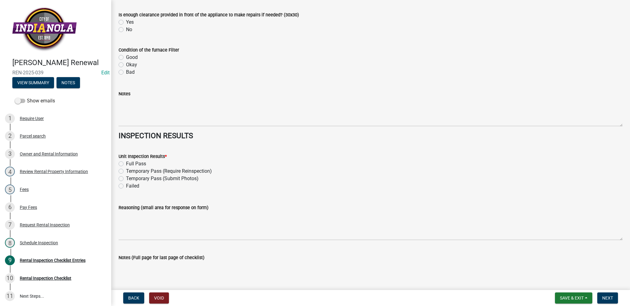
scroll to position [2587, 0]
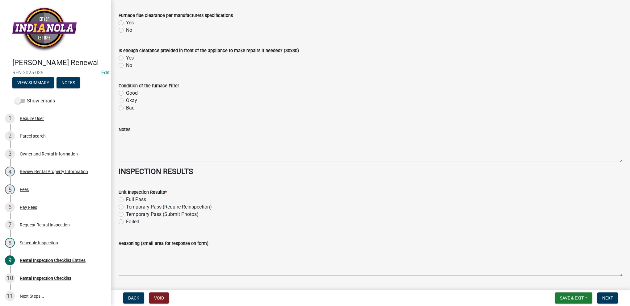
click at [126, 202] on label "Full Pass" at bounding box center [136, 199] width 20 height 7
click at [126, 200] on input "Full Pass" at bounding box center [128, 198] width 4 height 4
radio input "true"
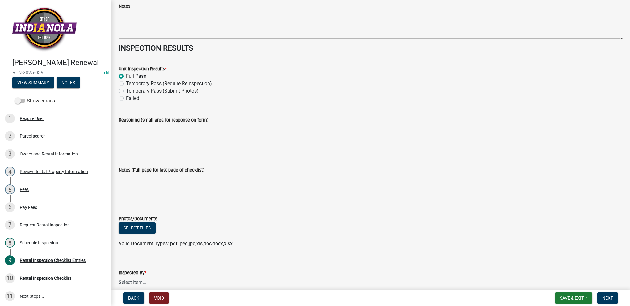
scroll to position [2742, 0]
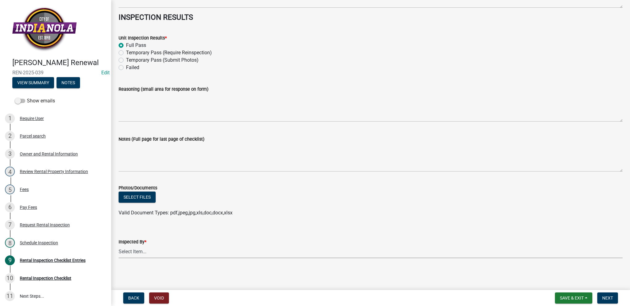
click at [136, 253] on select "Select Item... [PERSON_NAME] [PERSON_NAME] [PERSON_NAME] [PERSON_NAME]" at bounding box center [371, 252] width 504 height 13
click at [119, 246] on select "Select Item... [PERSON_NAME] [PERSON_NAME] [PERSON_NAME] [PERSON_NAME]" at bounding box center [371, 252] width 504 height 13
select select "3237a74e-59b5-424e-94fe-d72df491538c"
click at [604, 299] on span "Next" at bounding box center [607, 298] width 11 height 5
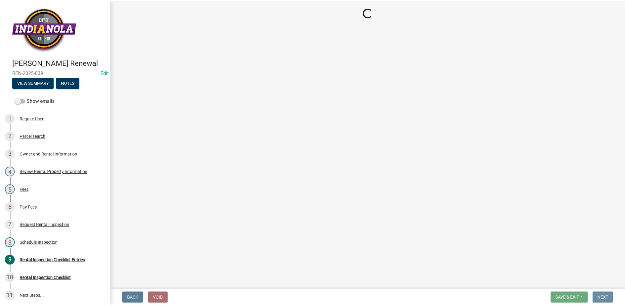
scroll to position [0, 0]
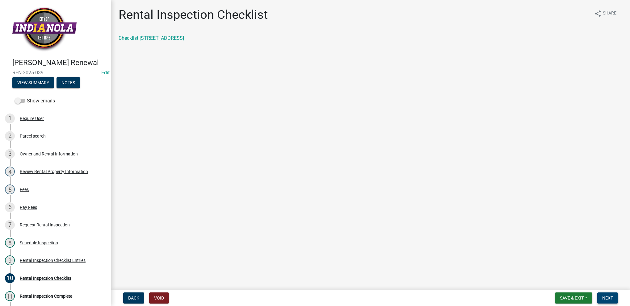
click at [614, 298] on button "Next" at bounding box center [607, 298] width 21 height 11
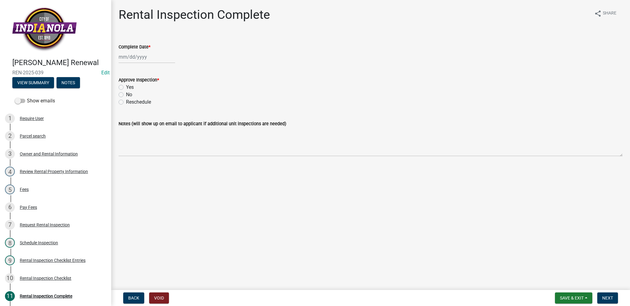
click at [144, 59] on div at bounding box center [147, 57] width 56 height 13
select select "8"
select select "2025"
click at [123, 107] on div "11" at bounding box center [125, 110] width 10 height 10
type input "[DATE]"
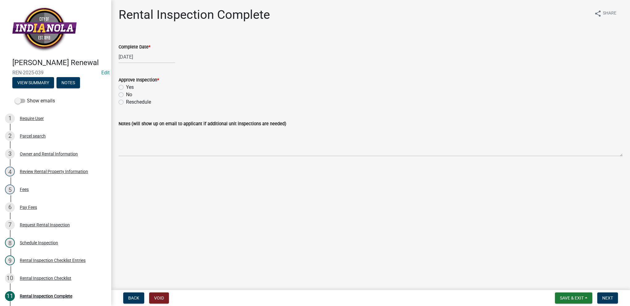
click at [126, 87] on label "Yes" at bounding box center [130, 87] width 8 height 7
click at [126, 87] on input "Yes" at bounding box center [128, 86] width 4 height 4
radio input "true"
click at [610, 299] on span "Next" at bounding box center [607, 298] width 11 height 5
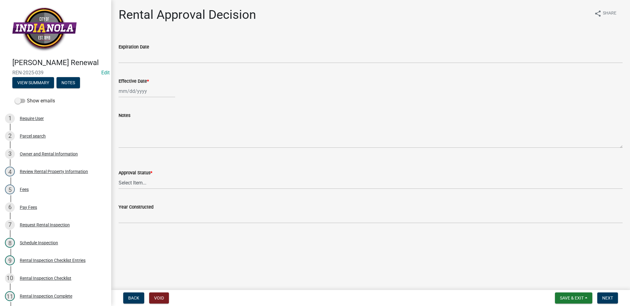
click at [143, 93] on div at bounding box center [147, 91] width 56 height 13
select select "8"
select select "2025"
click at [122, 146] on div "11" at bounding box center [125, 144] width 10 height 10
type input "[DATE]"
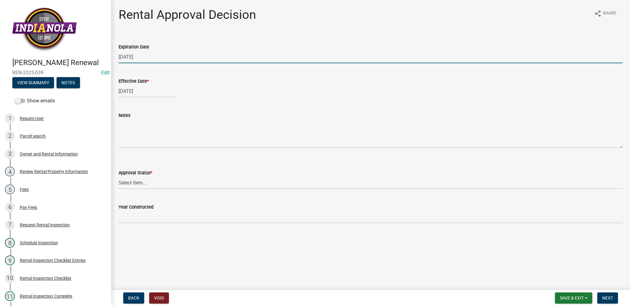
click at [146, 61] on input "[DATE]" at bounding box center [371, 57] width 504 height 13
type input "[DATE]"
click at [160, 184] on select "Select Item... Approved Denied" at bounding box center [371, 183] width 504 height 13
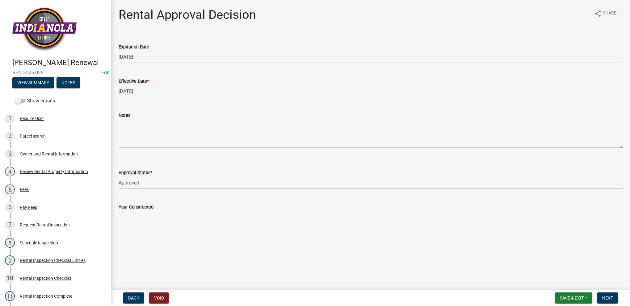
click at [119, 177] on select "Select Item... Approved Denied" at bounding box center [371, 183] width 504 height 13
select select "4b86b809-39dd-4c68-9f3d-fdb3e7050482"
click at [611, 296] on span "Next" at bounding box center [607, 298] width 11 height 5
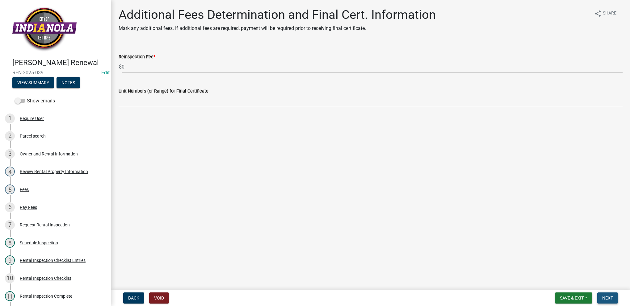
click at [605, 301] on button "Next" at bounding box center [607, 298] width 21 height 11
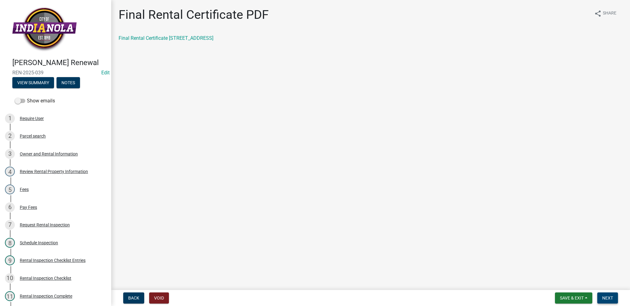
click at [604, 300] on span "Next" at bounding box center [607, 298] width 11 height 5
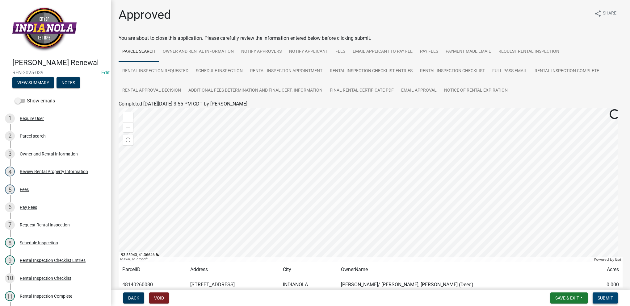
click at [598, 295] on button "Submit" at bounding box center [604, 298] width 25 height 11
